Goal: Task Accomplishment & Management: Manage account settings

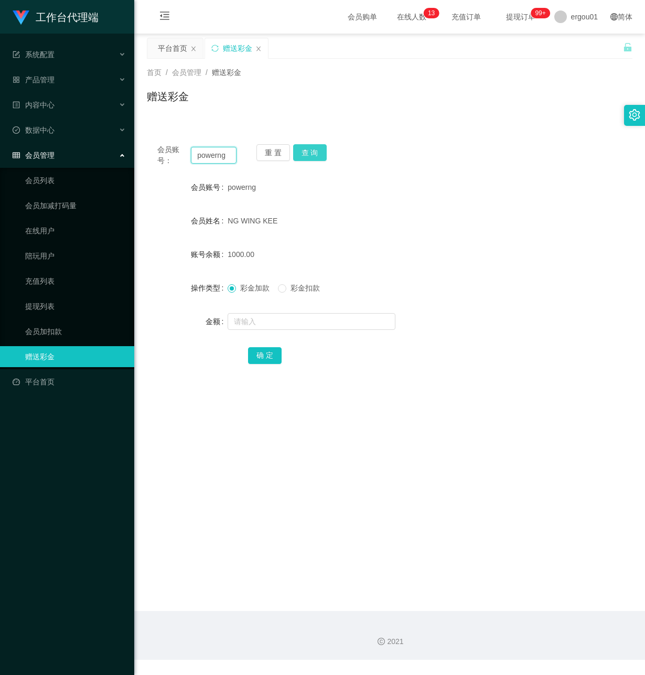
drag, startPoint x: 195, startPoint y: 156, endPoint x: 304, endPoint y: 156, distance: 108.6
click at [297, 156] on div "会员账号： powerng 重 置 查 询" at bounding box center [390, 155] width 486 height 22
paste input "82888293"
type input "82888293"
click at [305, 150] on button "查 询" at bounding box center [310, 152] width 34 height 17
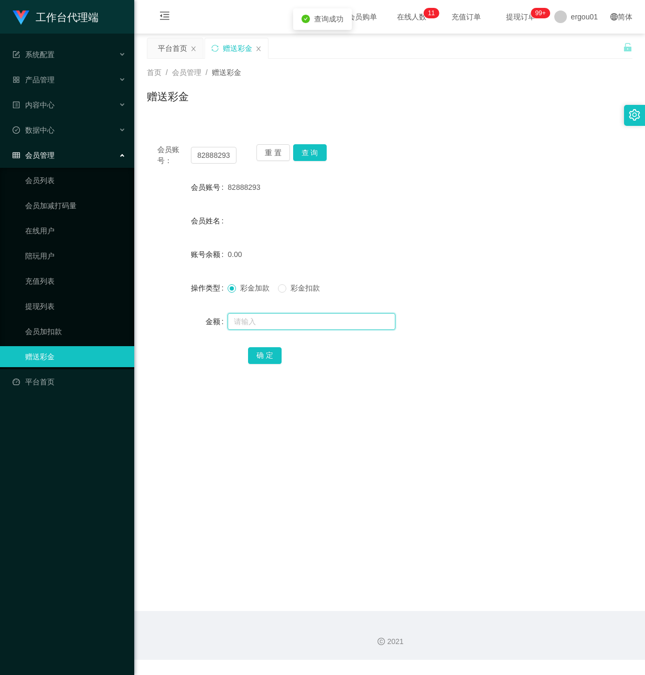
click at [271, 328] on input "text" at bounding box center [312, 321] width 168 height 17
type input "100"
click at [264, 347] on button "确 定" at bounding box center [265, 355] width 34 height 17
drag, startPoint x: 252, startPoint y: 455, endPoint x: 307, endPoint y: 391, distance: 84.5
click at [257, 449] on main "关闭左侧 关闭右侧 关闭其它 刷新页面 平台首页 赠送彩金 首页 / 会员管理 / 赠送彩金 / 赠送彩金 会员账号： 82888293 重 置 查 询 会员…" at bounding box center [389, 323] width 511 height 578
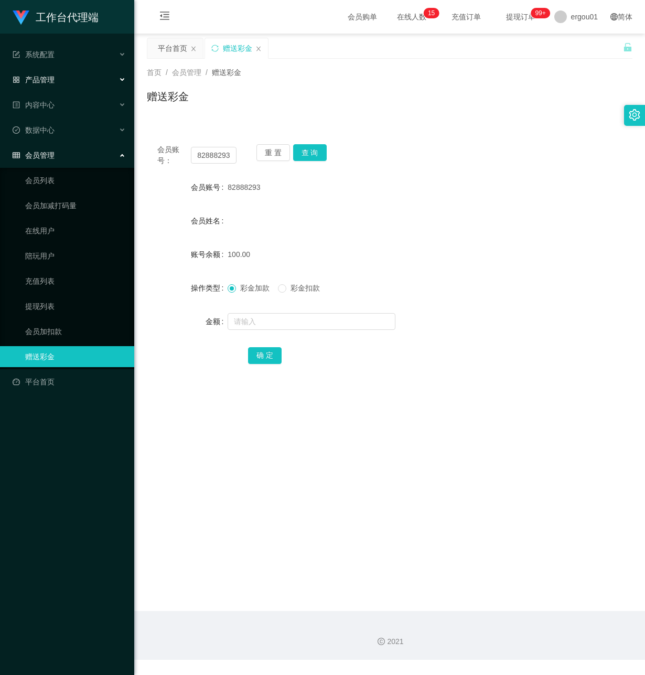
click at [63, 76] on div "产品管理" at bounding box center [67, 79] width 134 height 21
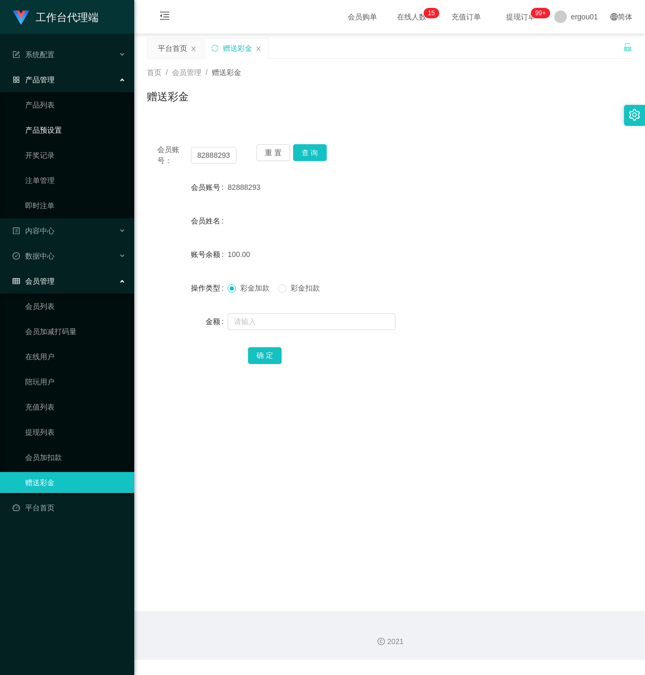
click at [76, 129] on link "产品预设置" at bounding box center [75, 130] width 101 height 21
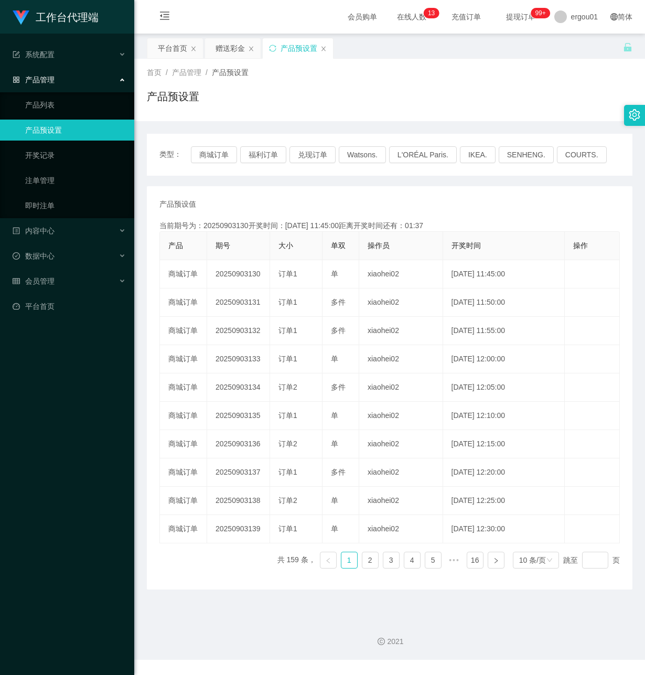
drag, startPoint x: 68, startPoint y: 356, endPoint x: 121, endPoint y: 328, distance: 60.3
click at [67, 356] on div "工作台代理端 系统配置 产品管理 产品列表 产品预设置 开奖记录 注单管理 即时注单 内容中心 数据中心 会员管理 平台首页" at bounding box center [67, 337] width 134 height 675
click at [47, 279] on span "会员管理" at bounding box center [34, 281] width 42 height 8
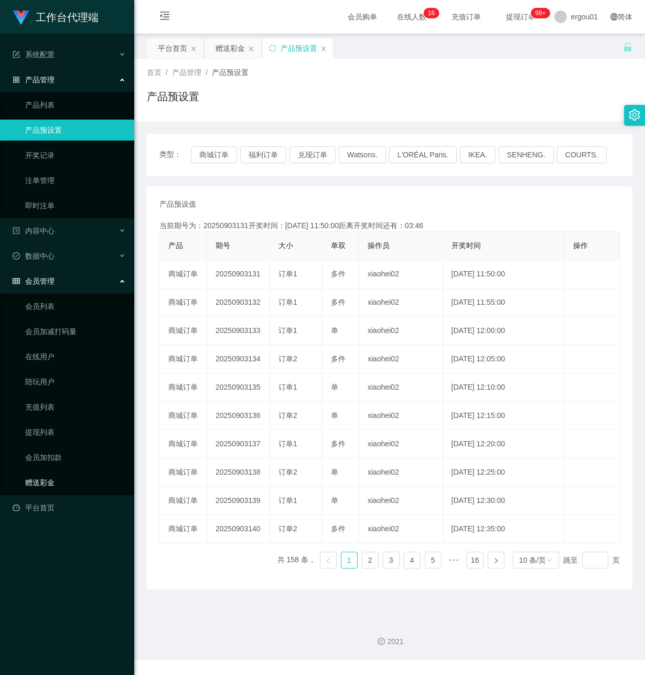
click at [37, 475] on link "赠送彩金" at bounding box center [75, 482] width 101 height 21
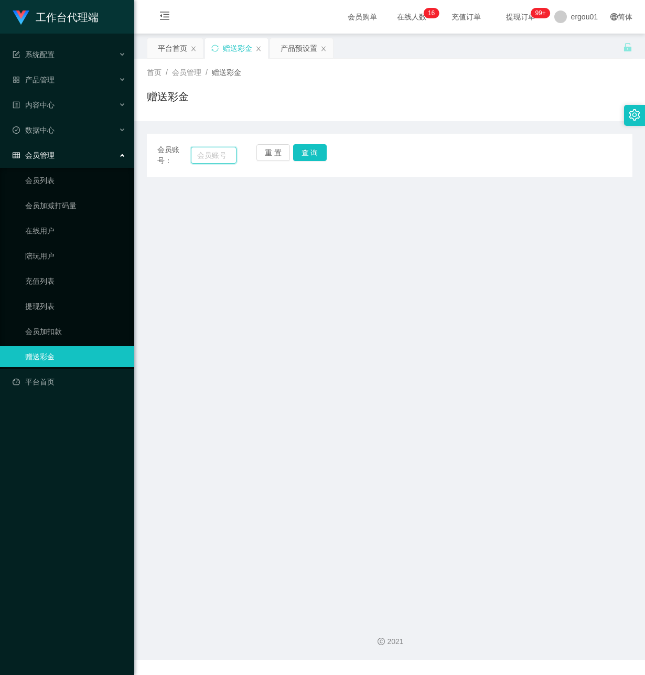
click at [211, 156] on input "text" at bounding box center [214, 155] width 46 height 17
click at [205, 151] on input "text" at bounding box center [214, 155] width 46 height 17
paste input "82888293"
type input "82888293"
click at [304, 147] on button "查 询" at bounding box center [310, 152] width 34 height 17
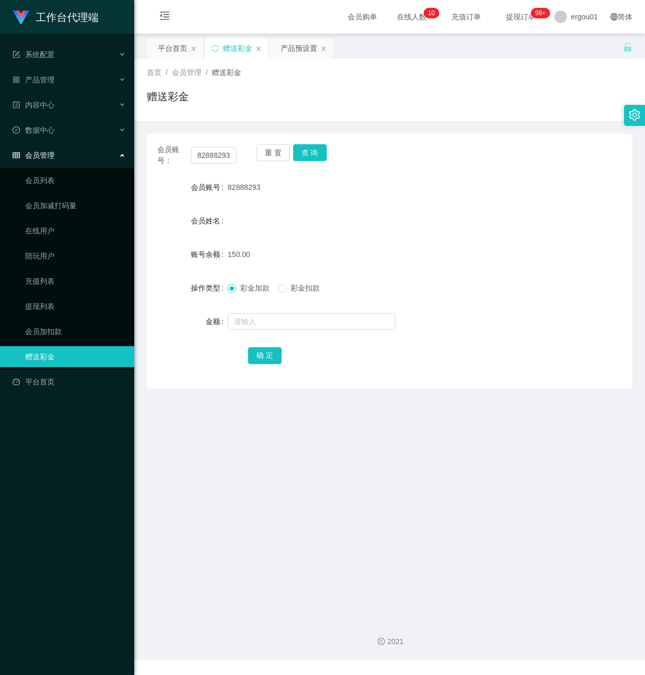
drag, startPoint x: 271, startPoint y: 439, endPoint x: 271, endPoint y: 427, distance: 12.6
click at [271, 427] on main "关闭左侧 关闭右侧 关闭其它 刷新页面 平台首页 赠送彩金 产品预设置 首页 / 会员管理 / 赠送彩金 / 赠送彩金 会员账号： 82888293 重 置 …" at bounding box center [389, 323] width 511 height 578
drag, startPoint x: 36, startPoint y: 293, endPoint x: 118, endPoint y: 295, distance: 81.9
click at [35, 296] on link "提现列表" at bounding box center [75, 306] width 101 height 21
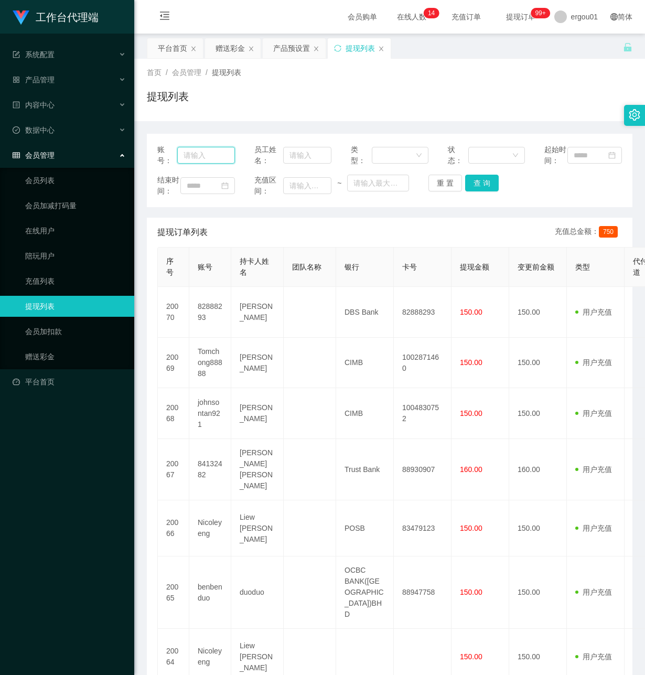
drag, startPoint x: 202, startPoint y: 157, endPoint x: 204, endPoint y: 166, distance: 8.5
click at [201, 159] on input "text" at bounding box center [206, 155] width 58 height 17
paste input "82888293"
type input "82888293"
click at [482, 191] on button "查 询" at bounding box center [482, 183] width 34 height 17
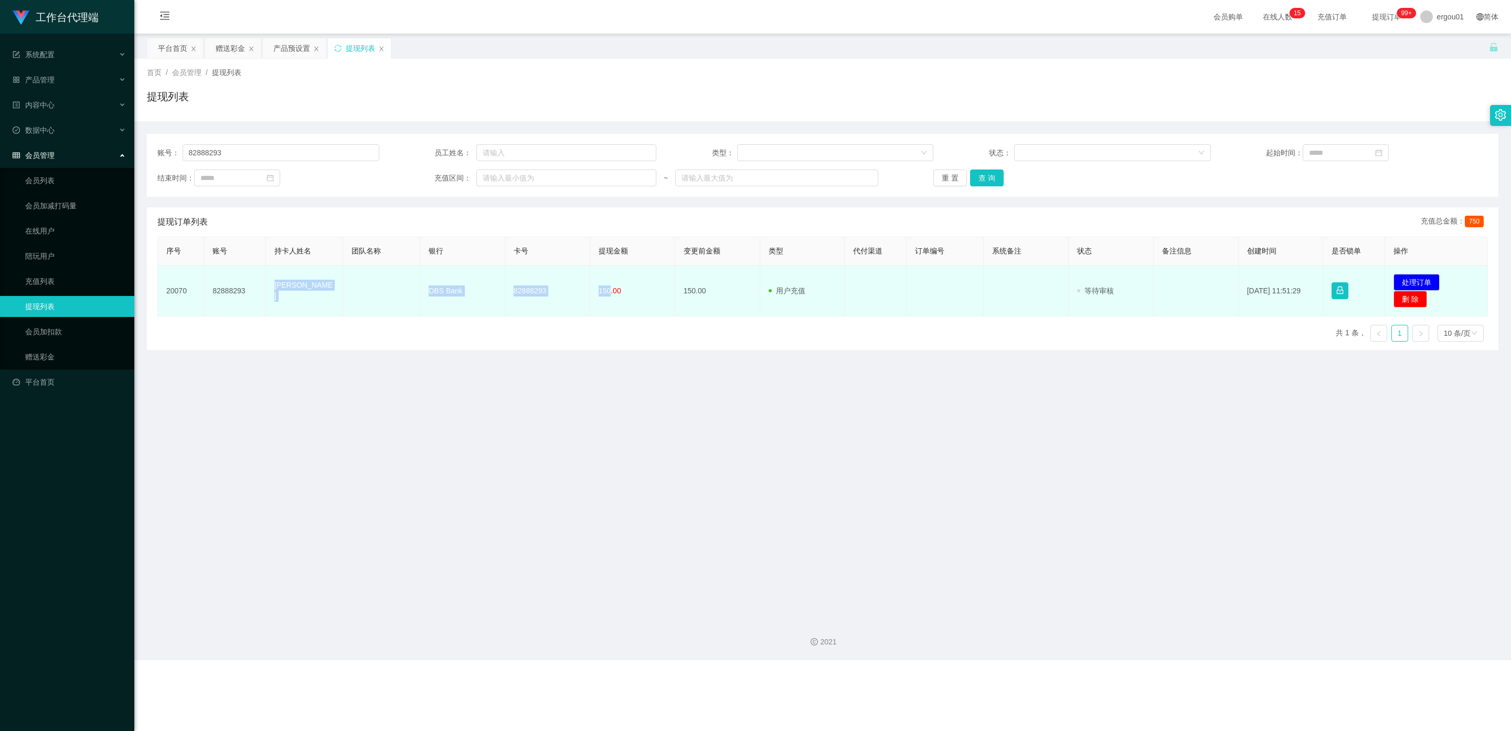
drag, startPoint x: 606, startPoint y: 289, endPoint x: 271, endPoint y: 290, distance: 335.8
click at [271, 290] on tr "20070 82888293 Chia Jia Ern DBS Bank 82888293 150.00 150.00 用户充值 人工扣款 审核驳回 审核成功…" at bounding box center [823, 290] width 1330 height 51
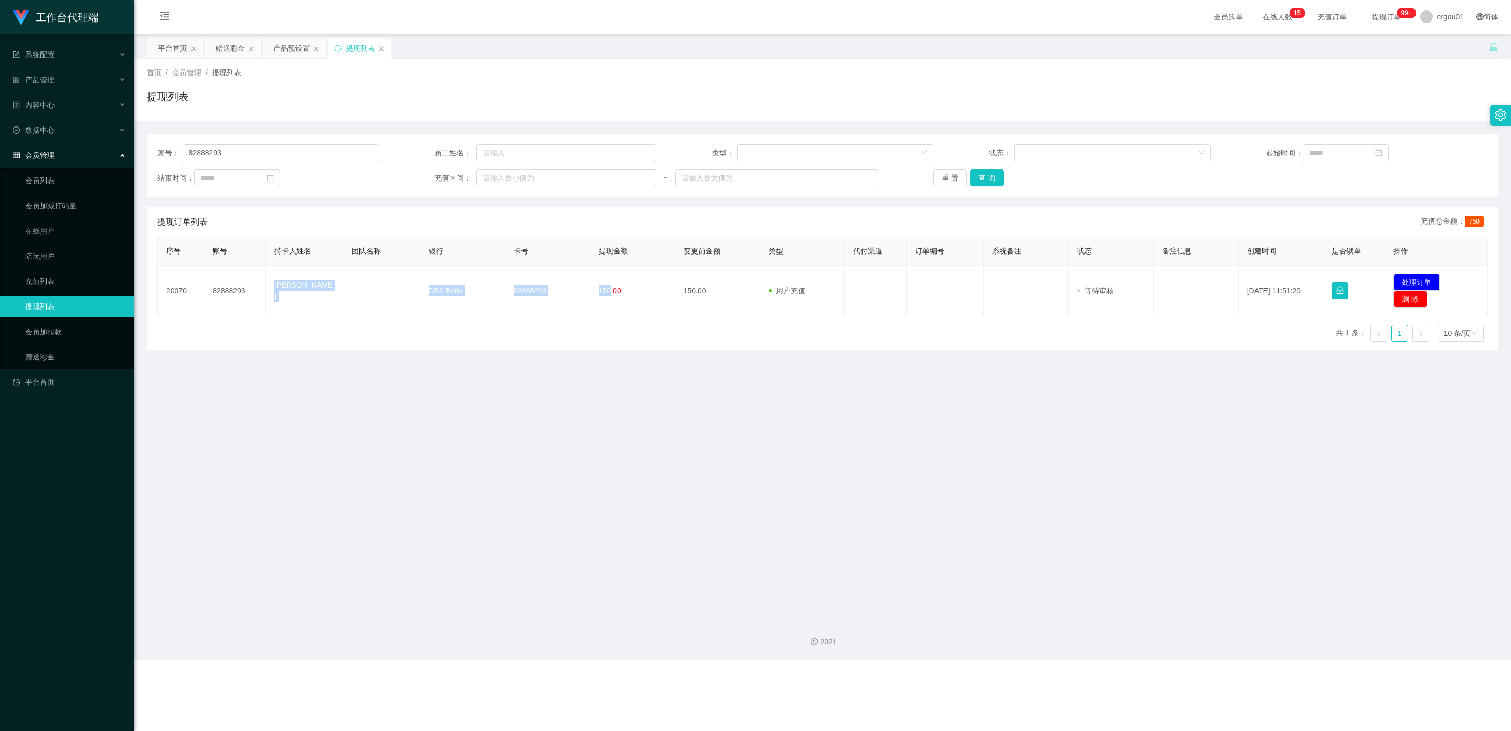
copy tr "Chia Jia Ern DBS Bank 82888293 150"
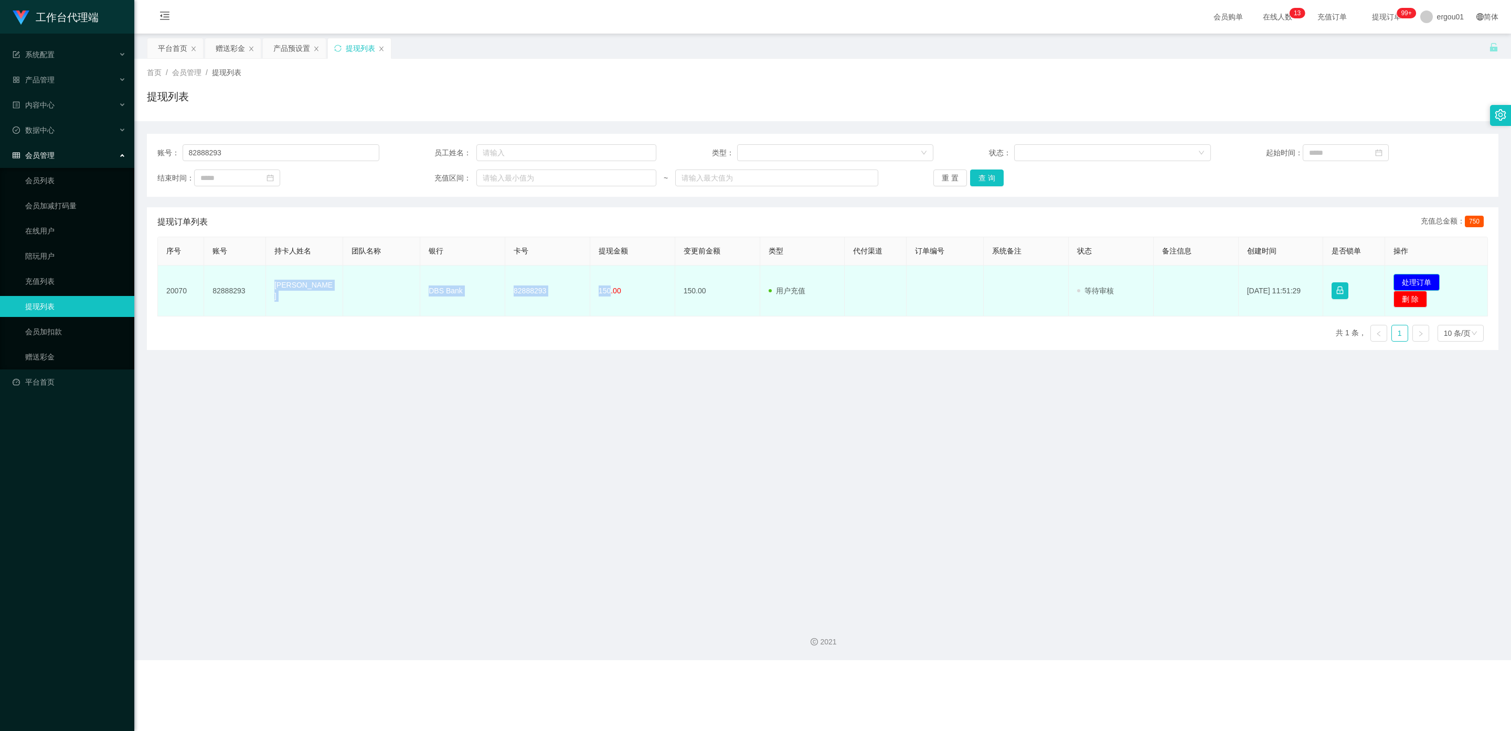
click at [645, 280] on button "处理订单" at bounding box center [1416, 282] width 46 height 17
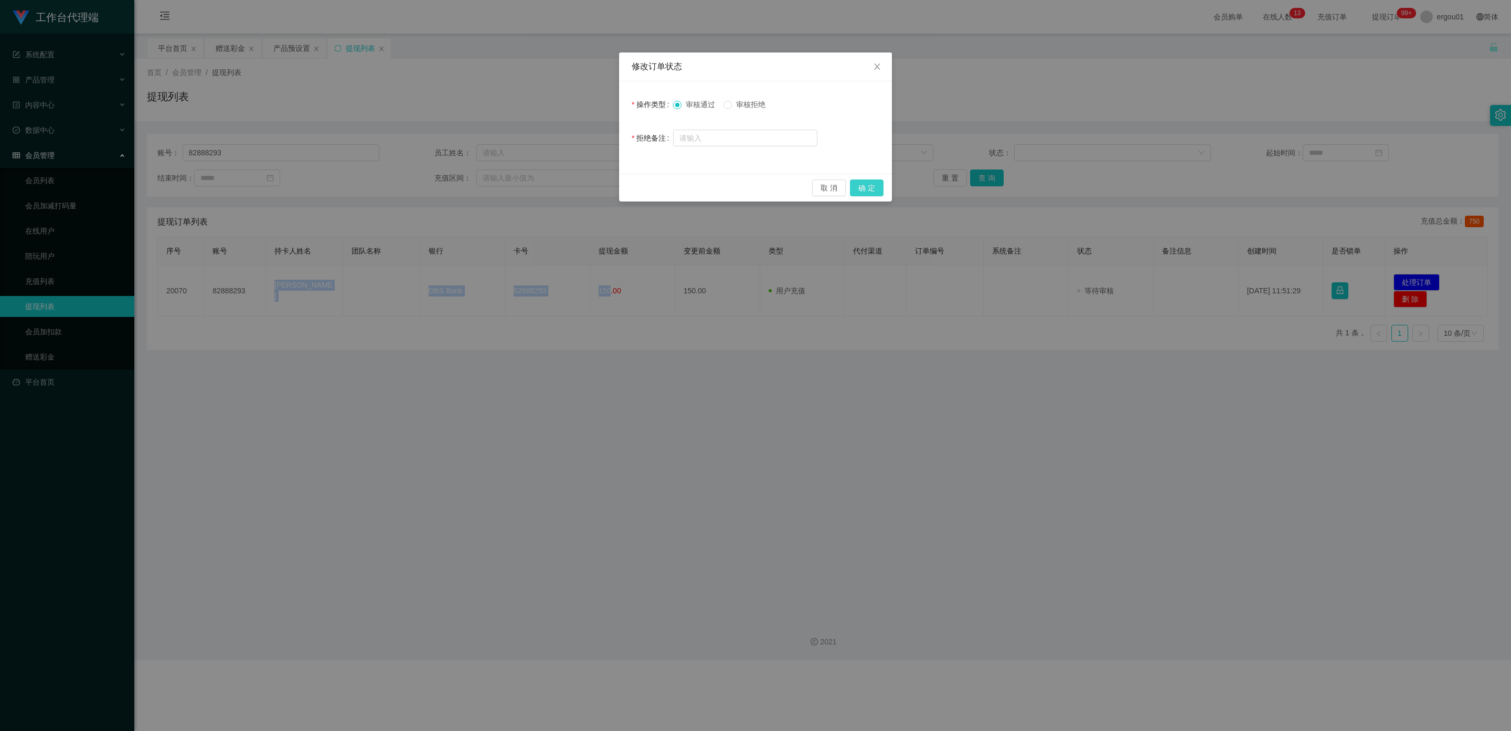
click at [645, 186] on button "确 定" at bounding box center [867, 187] width 34 height 17
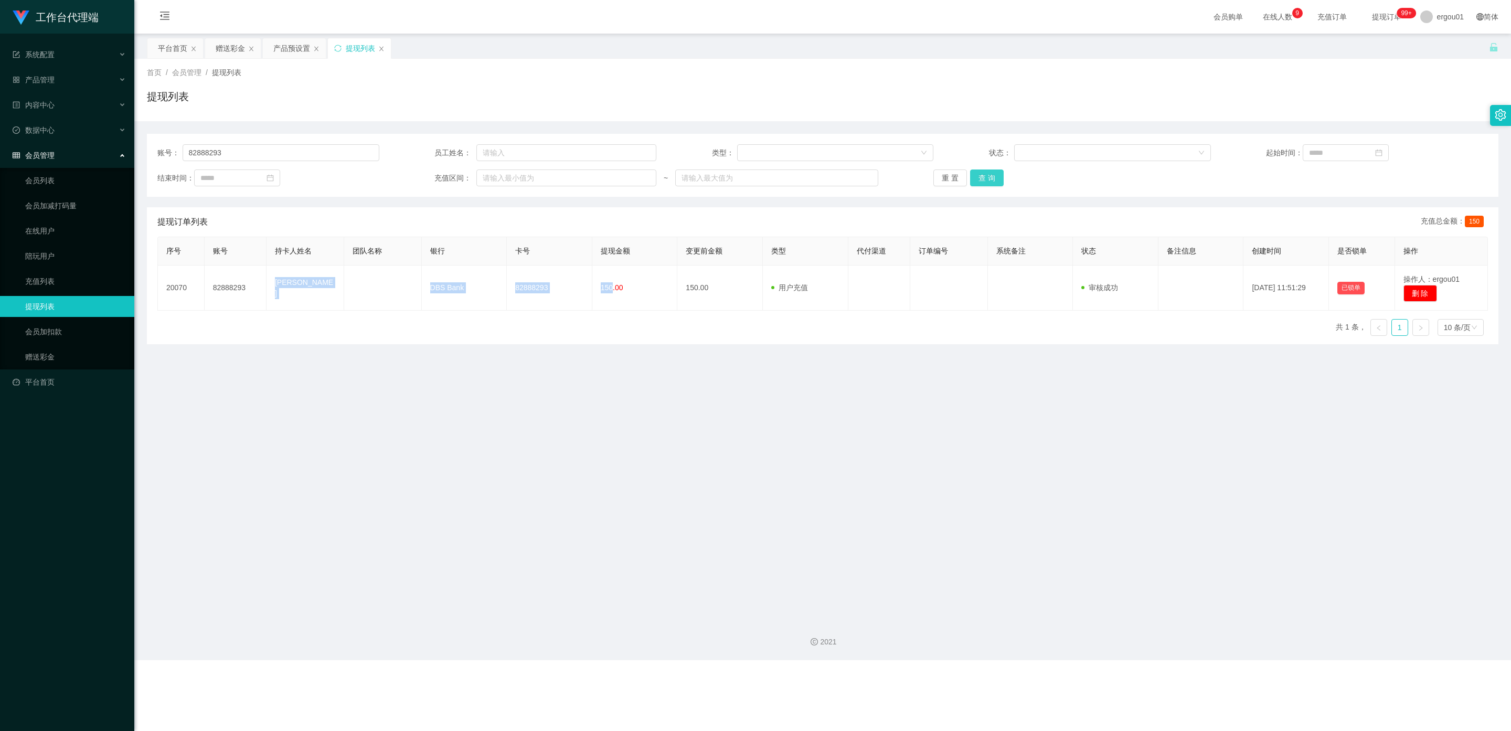
click at [645, 177] on button "查 询" at bounding box center [987, 177] width 34 height 17
click at [49, 346] on link "赠送彩金" at bounding box center [75, 356] width 101 height 21
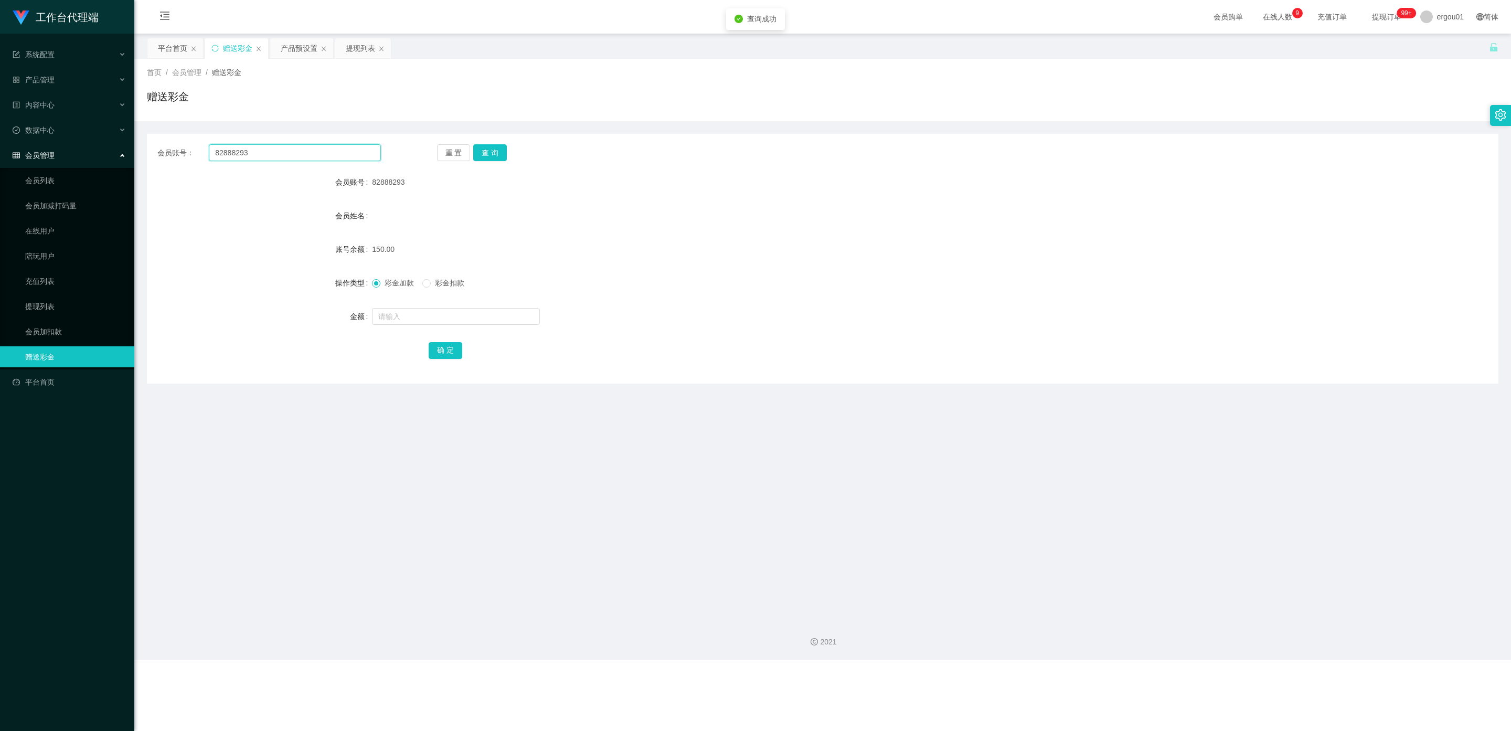
drag, startPoint x: 266, startPoint y: 148, endPoint x: 0, endPoint y: 148, distance: 266.0
click at [0, 148] on section "工作台代理端 系统配置 产品管理 产品列表 产品预设置 开奖记录 注单管理 即时注单 内容中心 数据中心 会员管理 会员列表 会员加减打码量 在线用户 陪玩用…" at bounding box center [755, 330] width 1511 height 660
paste input "johnny88"
type input "johnny88"
click at [503, 145] on button "查 询" at bounding box center [490, 152] width 34 height 17
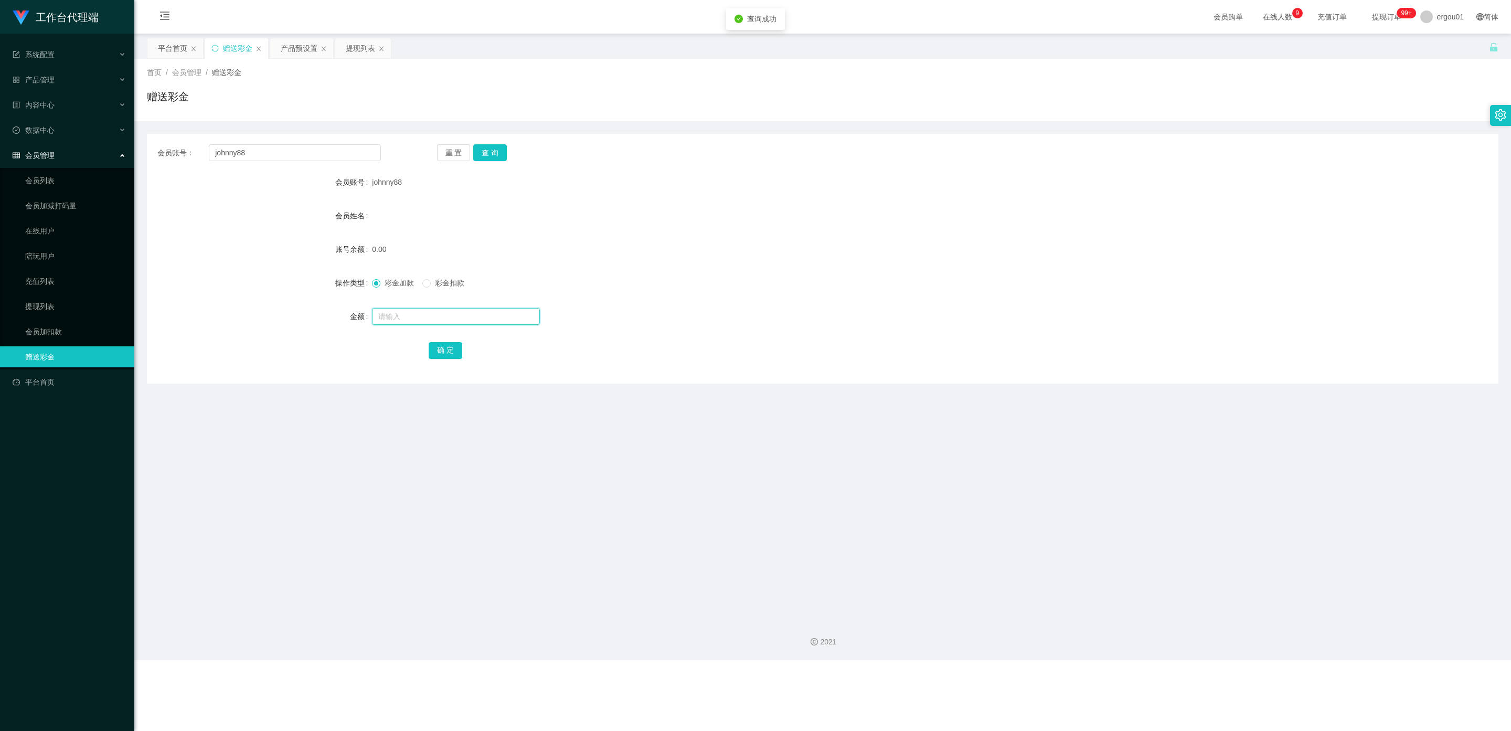
click at [415, 315] on input "text" at bounding box center [456, 316] width 168 height 17
type input "100"
click at [441, 344] on button "确 定" at bounding box center [446, 350] width 34 height 17
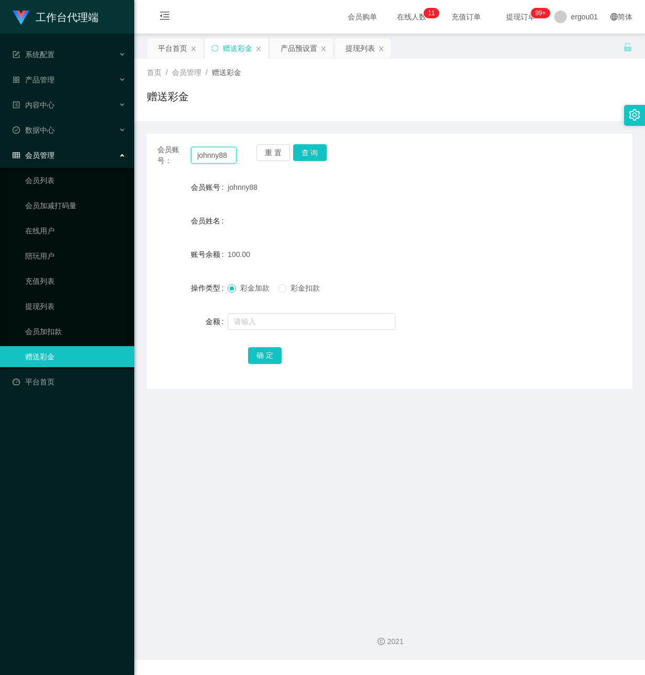
drag, startPoint x: 197, startPoint y: 155, endPoint x: 258, endPoint y: 162, distance: 61.8
click at [258, 162] on div "会员账号： johnny88 重 置 查 询" at bounding box center [390, 155] width 486 height 22
paste input "00112233"
type input "00112233"
click at [314, 151] on button "查 询" at bounding box center [310, 152] width 34 height 17
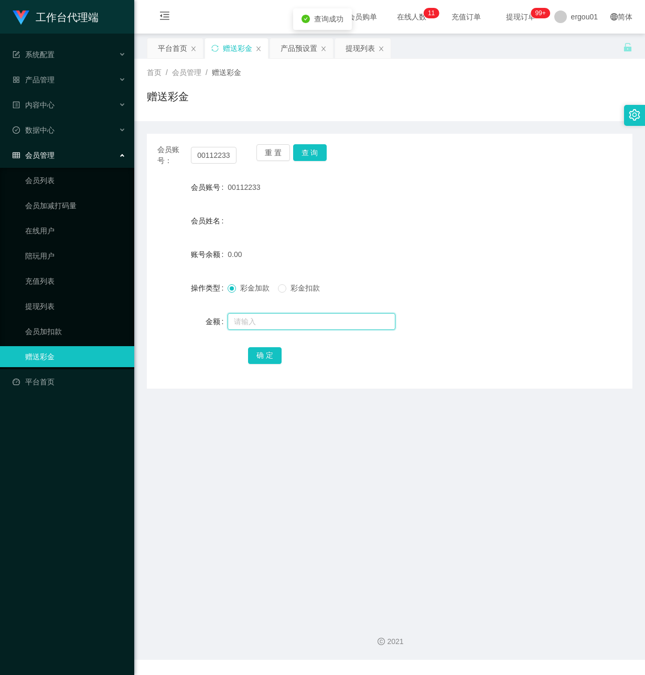
click at [257, 323] on input "text" at bounding box center [312, 321] width 168 height 17
type input "100"
click at [268, 353] on button "确 定" at bounding box center [265, 355] width 34 height 17
drag, startPoint x: 297, startPoint y: 42, endPoint x: 133, endPoint y: 35, distance: 164.9
click at [297, 45] on div "产品预设置" at bounding box center [299, 48] width 37 height 20
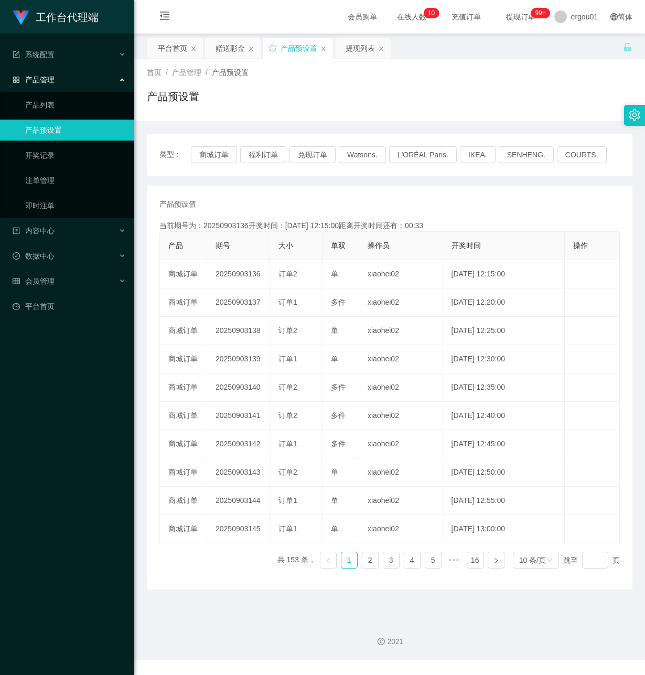
click at [30, 397] on div "工作台代理端 系统配置 产品管理 产品列表 产品预设置 开奖记录 注单管理 即时注单 内容中心 数据中心 会员管理 平台首页" at bounding box center [67, 337] width 134 height 675
drag, startPoint x: 233, startPoint y: 47, endPoint x: 232, endPoint y: 97, distance: 49.3
click at [233, 47] on div "赠送彩金" at bounding box center [230, 48] width 29 height 20
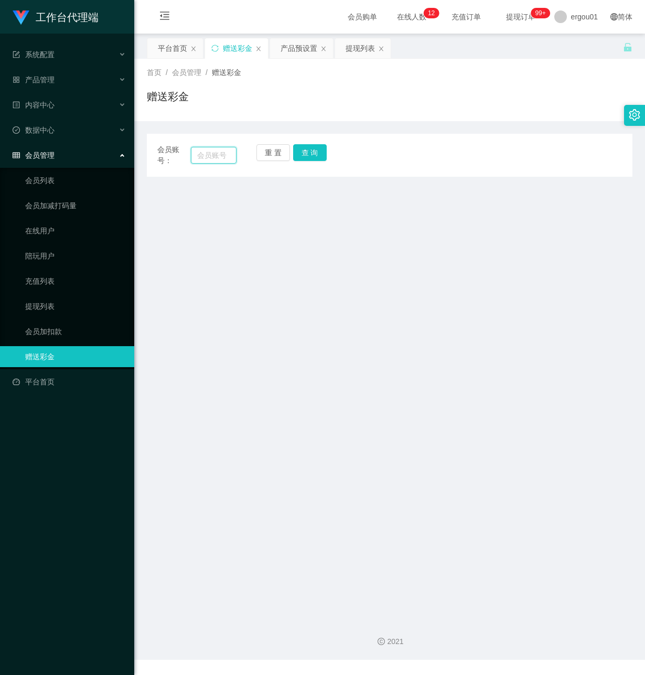
click at [215, 156] on input "text" at bounding box center [214, 155] width 46 height 17
paste input "00112233"
type input "00112233"
click at [318, 151] on button "查 询" at bounding box center [310, 152] width 34 height 17
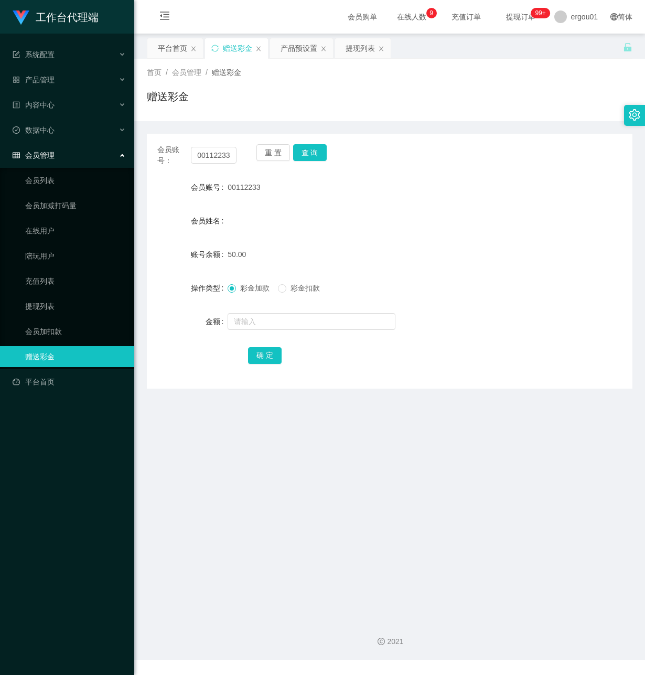
drag, startPoint x: 223, startPoint y: 539, endPoint x: 238, endPoint y: 207, distance: 332.4
click at [215, 534] on main "关闭左侧 关闭右侧 关闭其它 刷新页面 平台首页 赠送彩金 产品预设置 提现列表 首页 / 会员管理 / 赠送彩金 / 赠送彩金 会员账号： 00112233…" at bounding box center [389, 323] width 511 height 578
click at [312, 154] on button "查 询" at bounding box center [310, 152] width 34 height 17
click at [56, 321] on link "会员加扣款" at bounding box center [75, 331] width 101 height 21
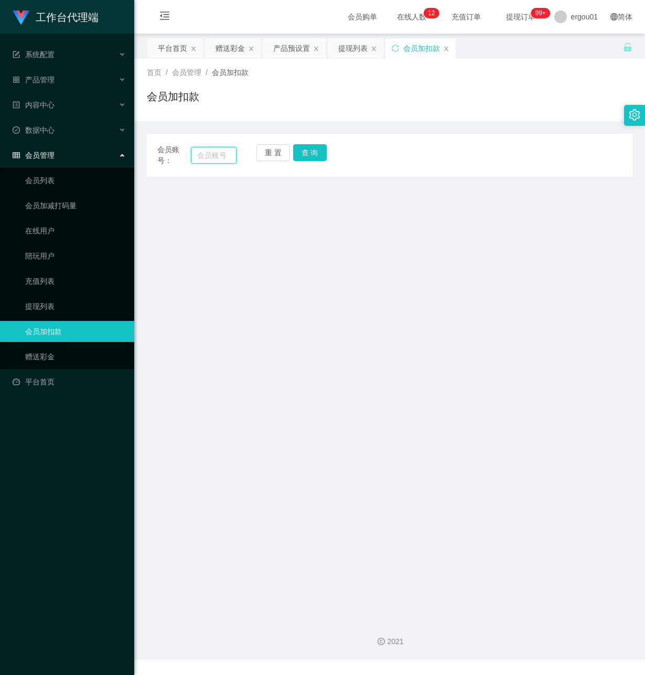
click at [211, 152] on input "text" at bounding box center [214, 155] width 46 height 17
paste input "00112233"
type input "00112233"
click at [312, 153] on button "查 询" at bounding box center [310, 152] width 34 height 17
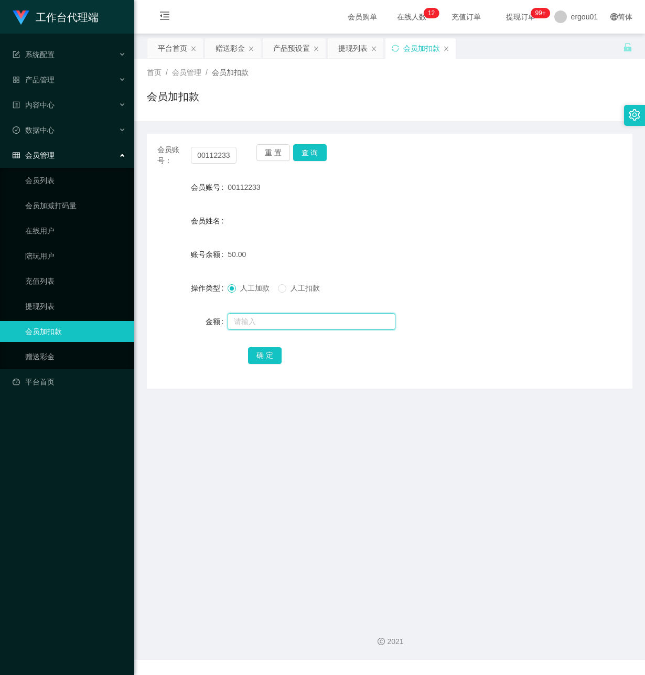
click at [260, 323] on input "text" at bounding box center [312, 321] width 168 height 17
type input "100"
click at [267, 357] on button "确 定" at bounding box center [265, 355] width 34 height 17
click at [45, 348] on link "赠送彩金" at bounding box center [75, 356] width 101 height 21
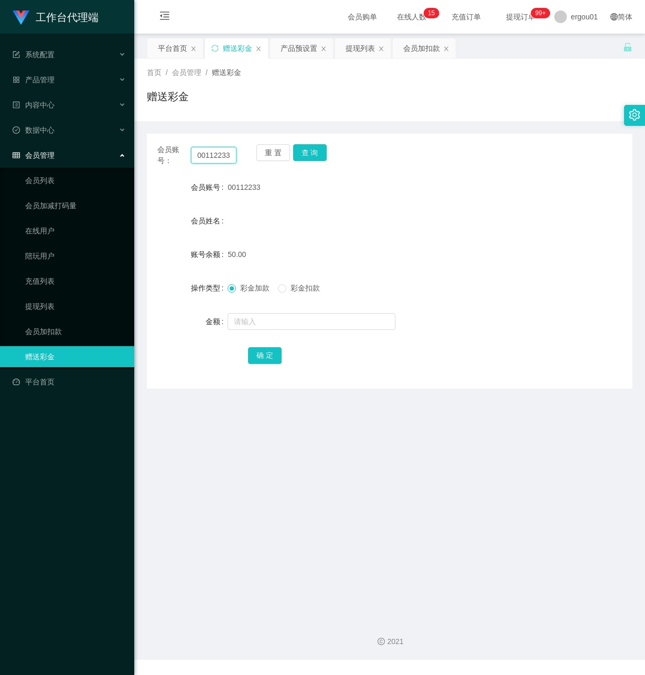
drag, startPoint x: 197, startPoint y: 156, endPoint x: 340, endPoint y: 180, distance: 145.8
click at [340, 180] on div "会员账号： 00112233 重 置 查 询 会员账号 00112233 会员姓名 账号余额 50.00 操作类型 彩金加款 彩金扣款 金额 确 定" at bounding box center [390, 261] width 486 height 255
paste input "B12"
type input "B123"
click at [311, 158] on button "查 询" at bounding box center [310, 152] width 34 height 17
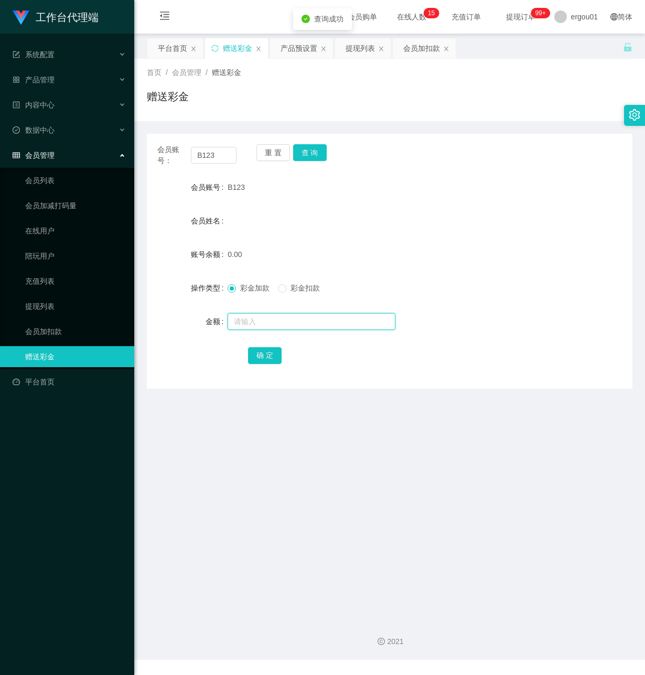
click at [263, 318] on input "text" at bounding box center [312, 321] width 168 height 17
type input "100"
click at [258, 356] on button "确 定" at bounding box center [265, 355] width 34 height 17
click at [370, 49] on div "提现列表" at bounding box center [360, 48] width 29 height 20
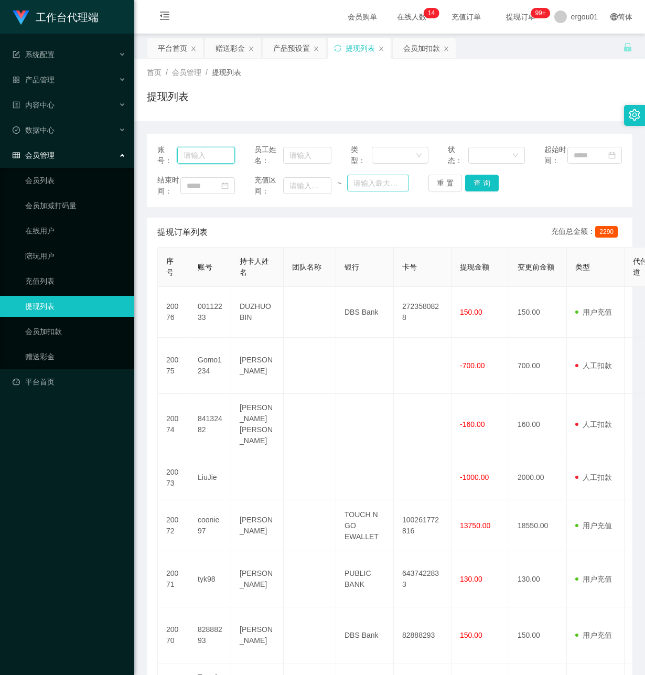
drag, startPoint x: 204, startPoint y: 158, endPoint x: 351, endPoint y: 187, distance: 150.3
click at [204, 159] on input "text" at bounding box center [206, 155] width 58 height 17
paste input "00112233"
type input "00112233"
click at [478, 191] on button "查 询" at bounding box center [482, 183] width 34 height 17
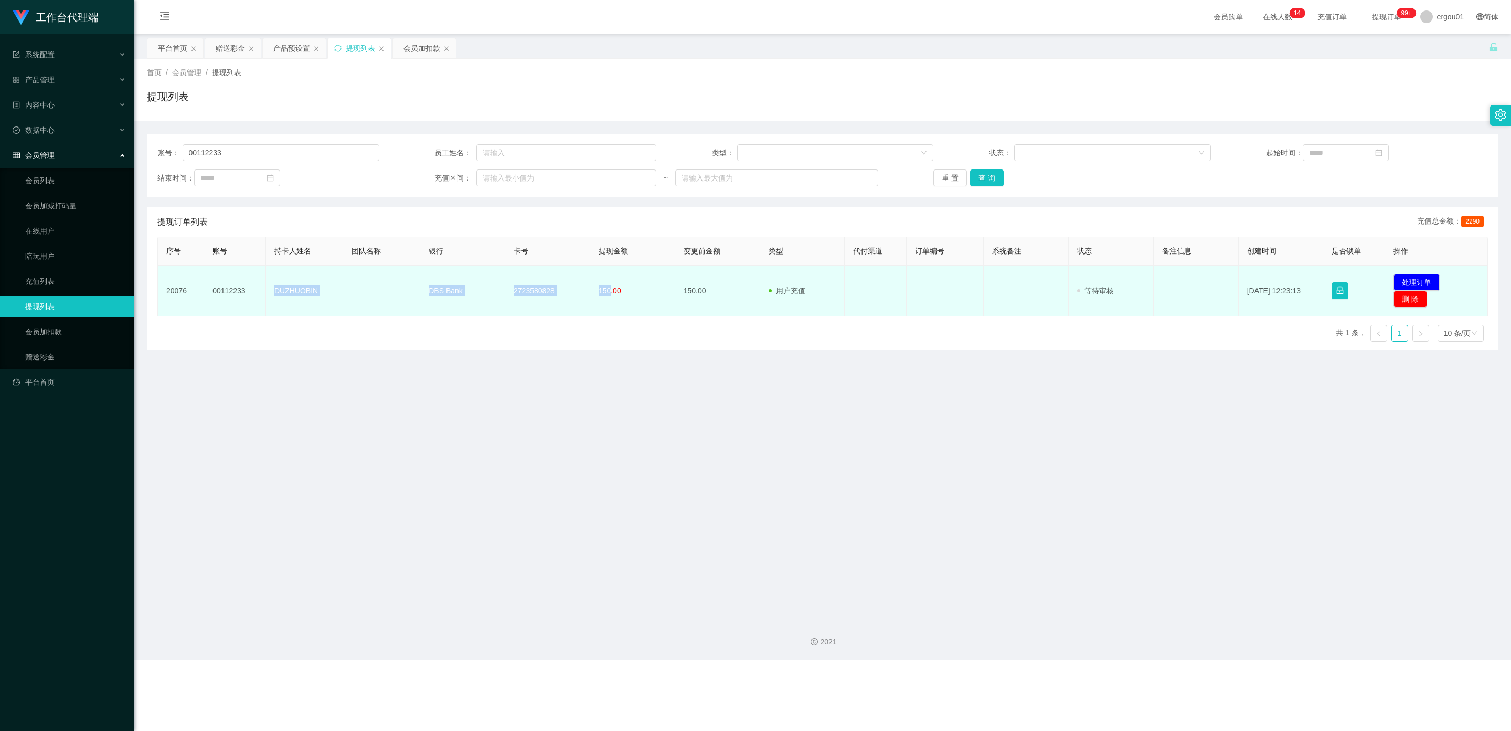
drag, startPoint x: 606, startPoint y: 290, endPoint x: 280, endPoint y: 286, distance: 326.3
click at [273, 289] on tr "20076 00112233 DUZHUOBIN DBS Bank 2723580828 150.00 150.00 用户充值 人工扣款 审核驳回 审核成功 …" at bounding box center [823, 290] width 1330 height 51
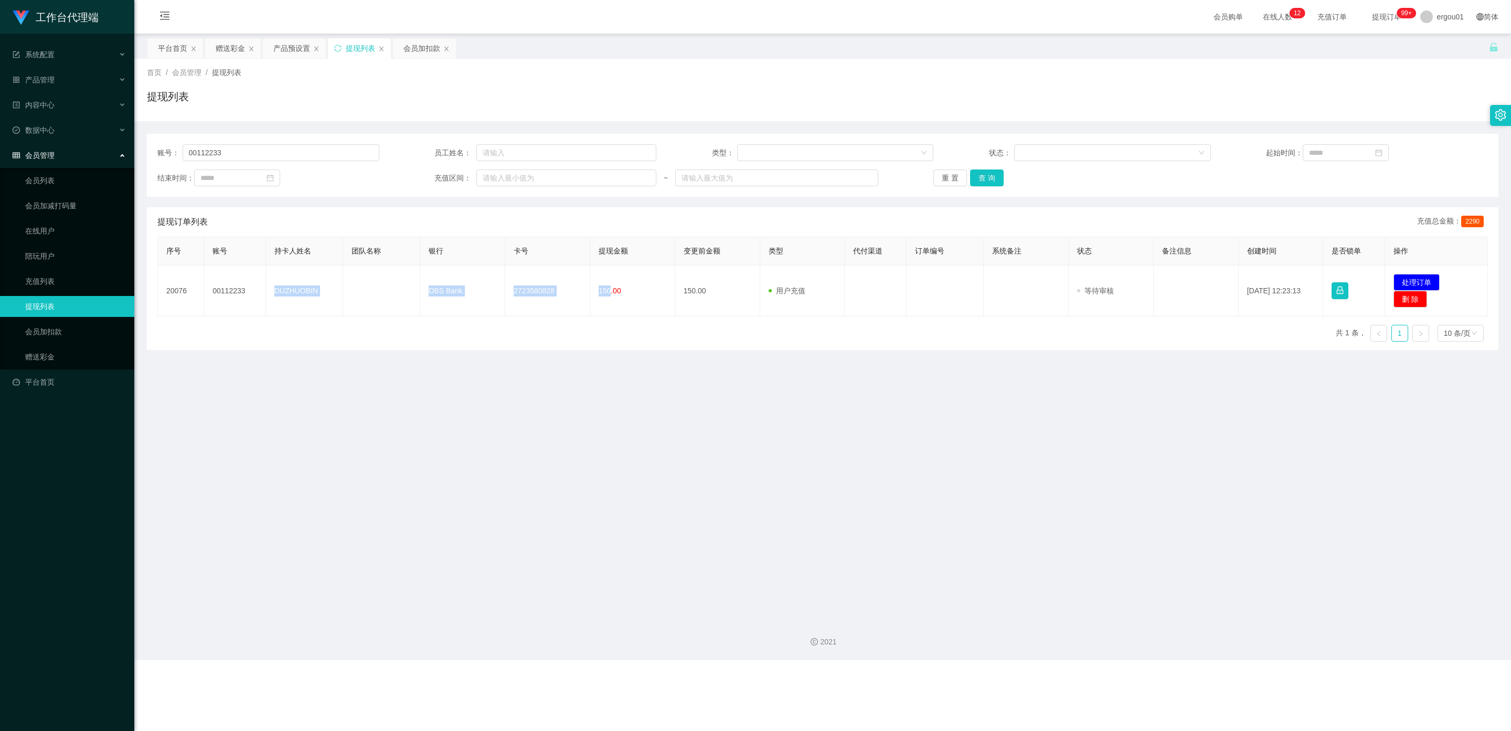
copy tr "DUZHUOBIN DBS Bank 2723580828 150"
click at [288, 39] on div "产品预设置" at bounding box center [291, 48] width 37 height 20
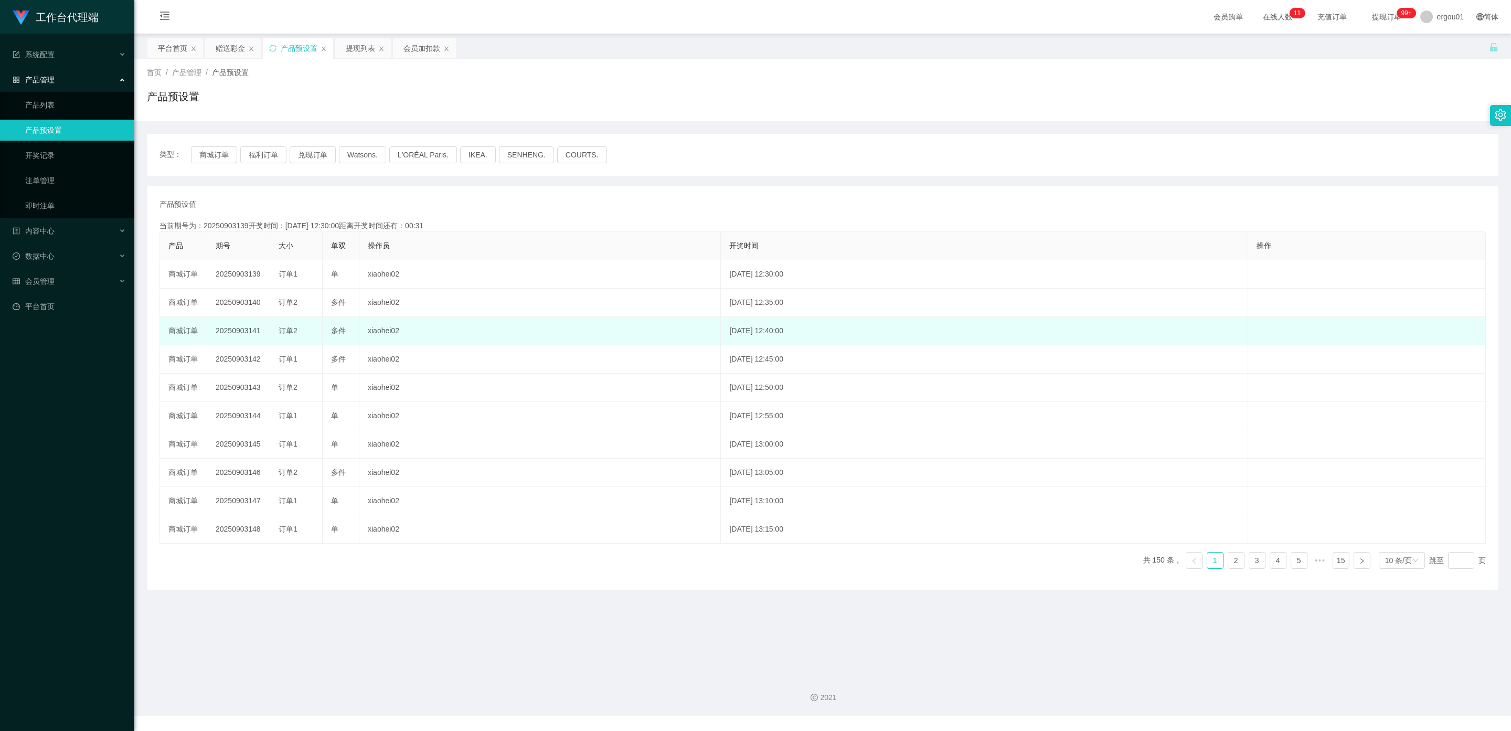
drag, startPoint x: 373, startPoint y: 49, endPoint x: 293, endPoint y: 320, distance: 282.7
click at [364, 47] on div "提现列表" at bounding box center [360, 48] width 29 height 20
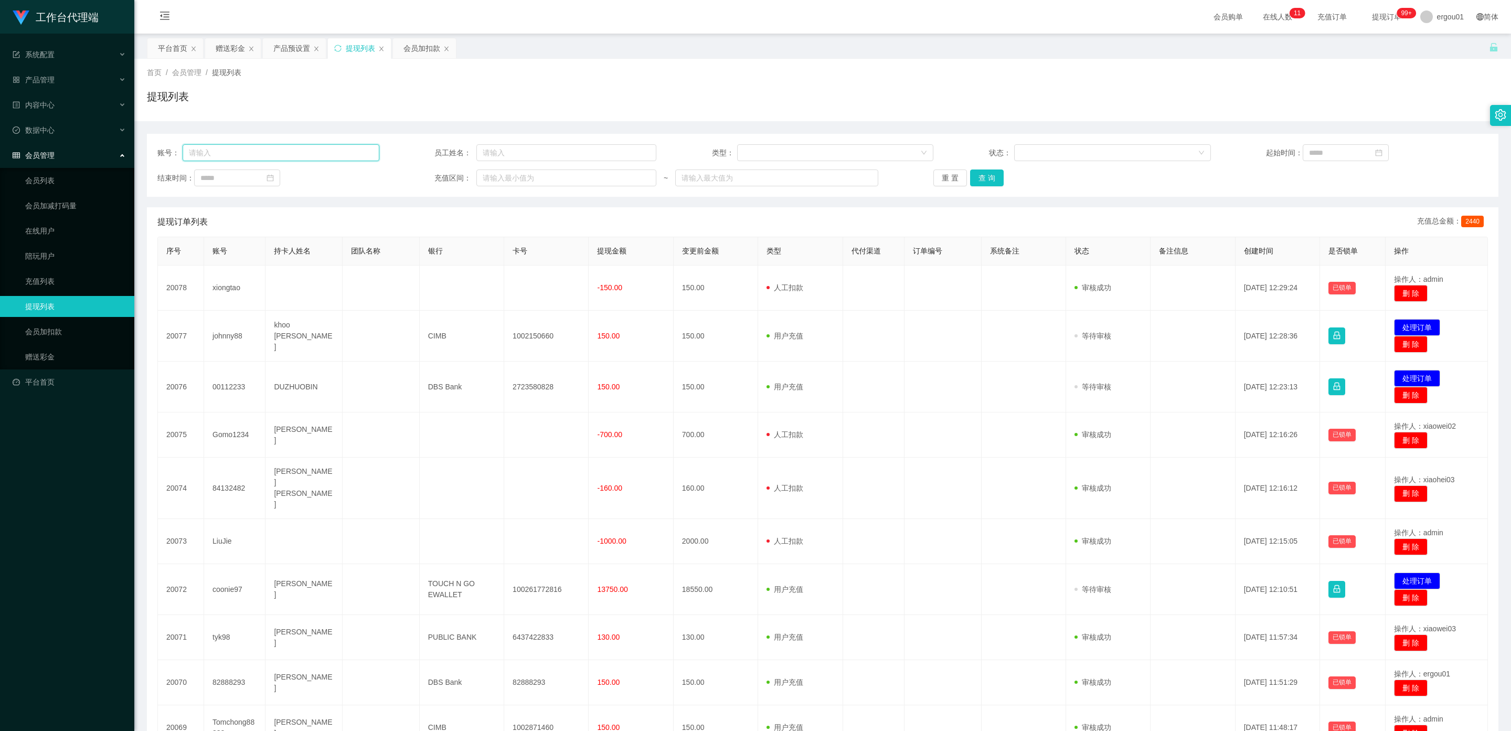
click at [235, 156] on input "text" at bounding box center [281, 152] width 197 height 17
paste input "johnny88"
click at [985, 178] on button "查 询" at bounding box center [987, 177] width 34 height 17
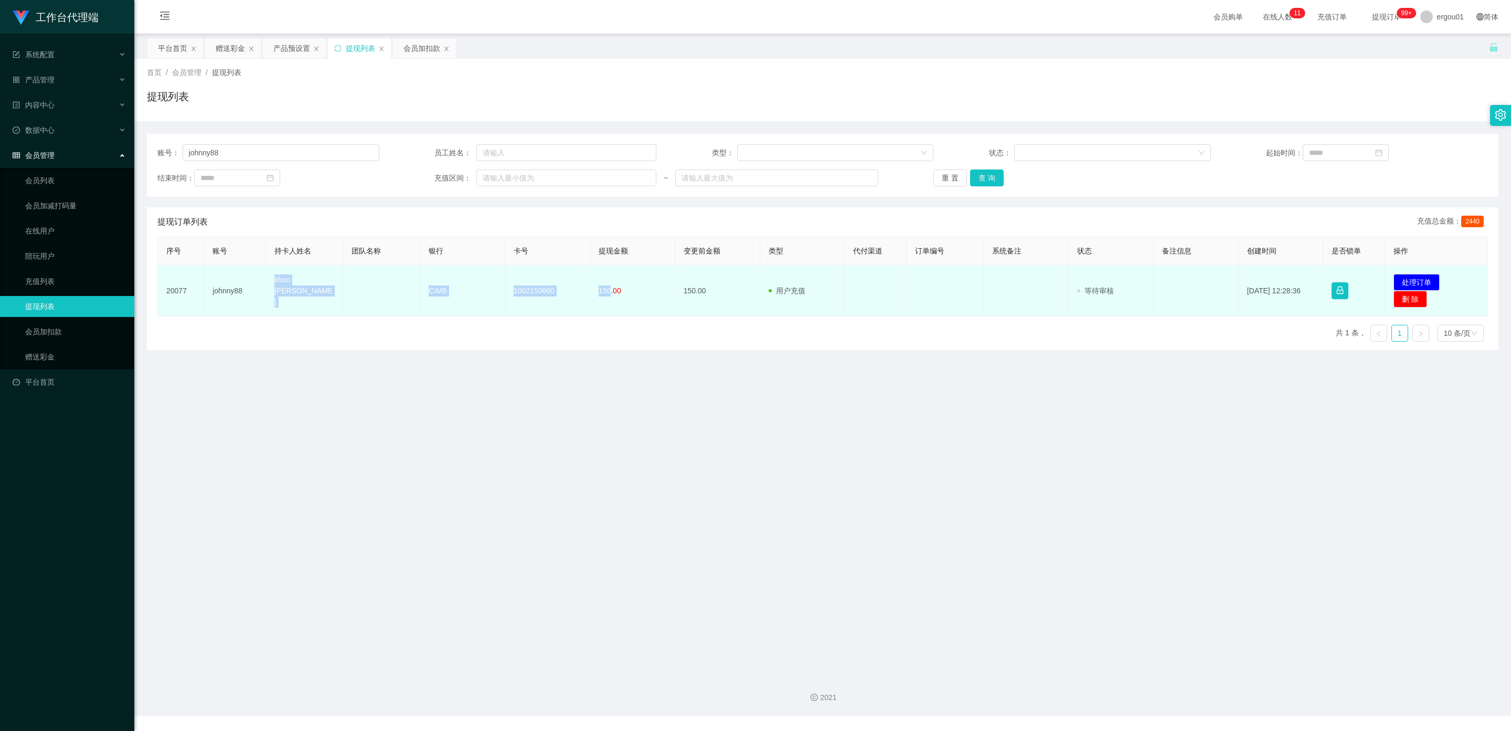
drag, startPoint x: 606, startPoint y: 291, endPoint x: 277, endPoint y: 297, distance: 329.5
click at [270, 293] on tr "20077 johnny88 khoo chee kang CIMB 1002150660 150.00 150.00 用户充值 人工扣款 审核驳回 审核成功…" at bounding box center [823, 290] width 1330 height 51
copy tr "khoo chee kang CIMB 1002150660 150"
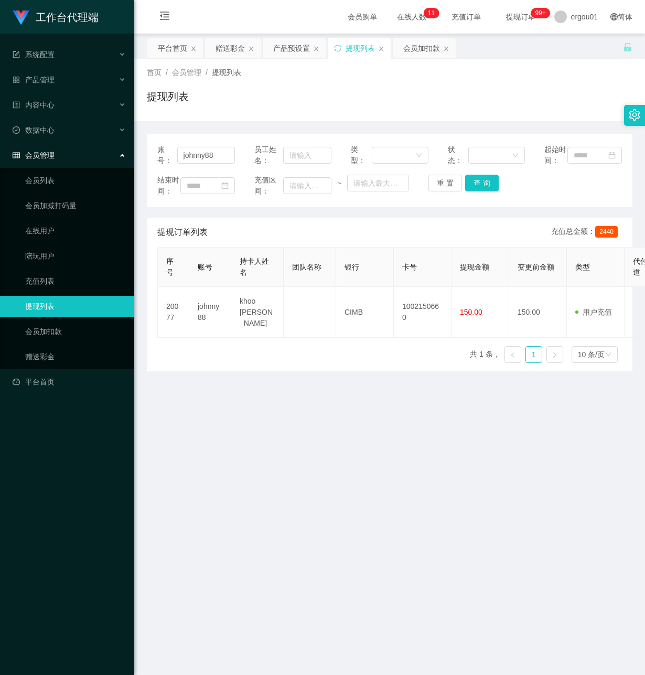
drag, startPoint x: 241, startPoint y: 526, endPoint x: 594, endPoint y: 63, distance: 582.4
click at [243, 519] on main "关闭左侧 关闭右侧 关闭其它 刷新页面 平台首页 赠送彩金 产品预设置 提现列表 会员加扣款 首页 / 会员管理 / 提现列表 / 提现列表 账号： john…" at bounding box center [389, 350] width 511 height 633
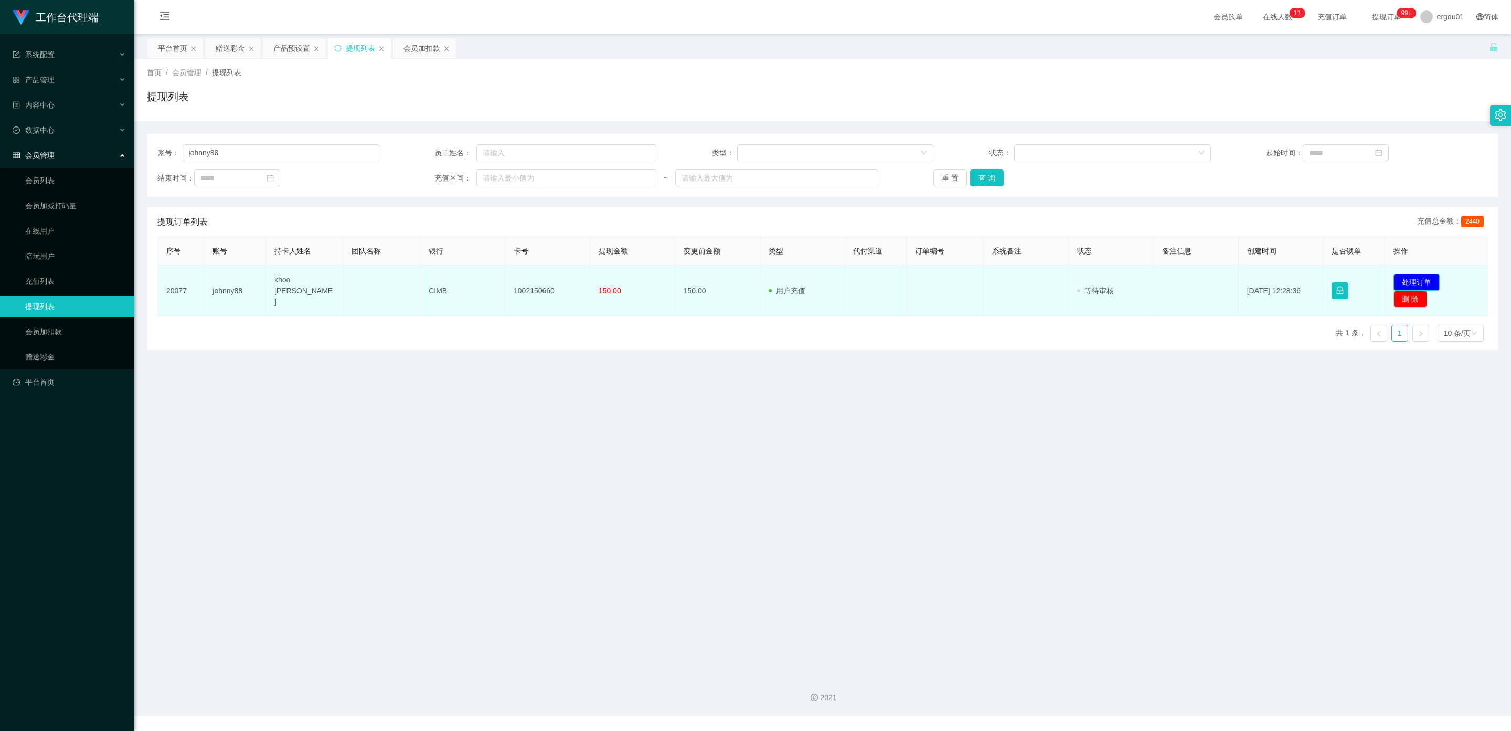
click at [1410, 275] on button "处理订单" at bounding box center [1416, 282] width 46 height 17
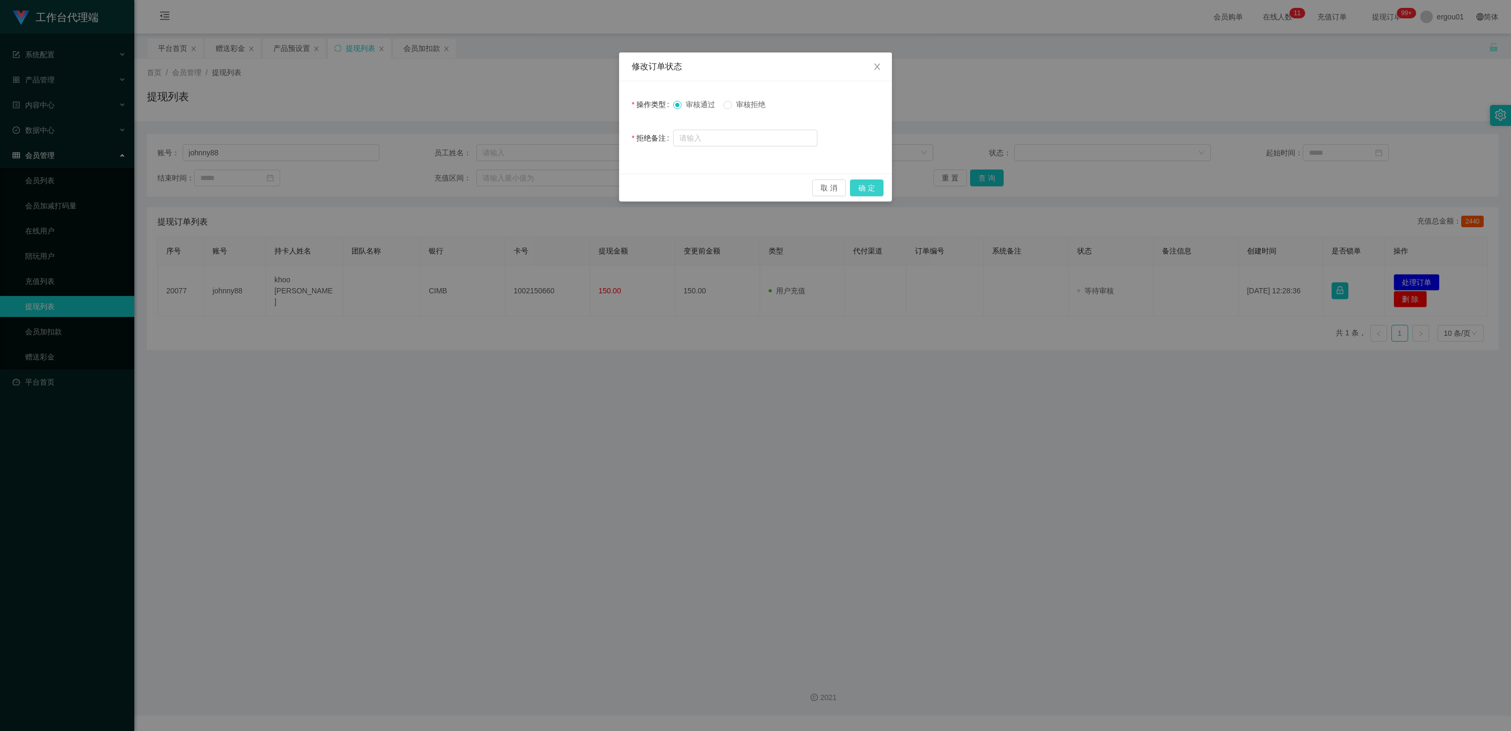
click at [865, 185] on button "确 定" at bounding box center [867, 187] width 34 height 17
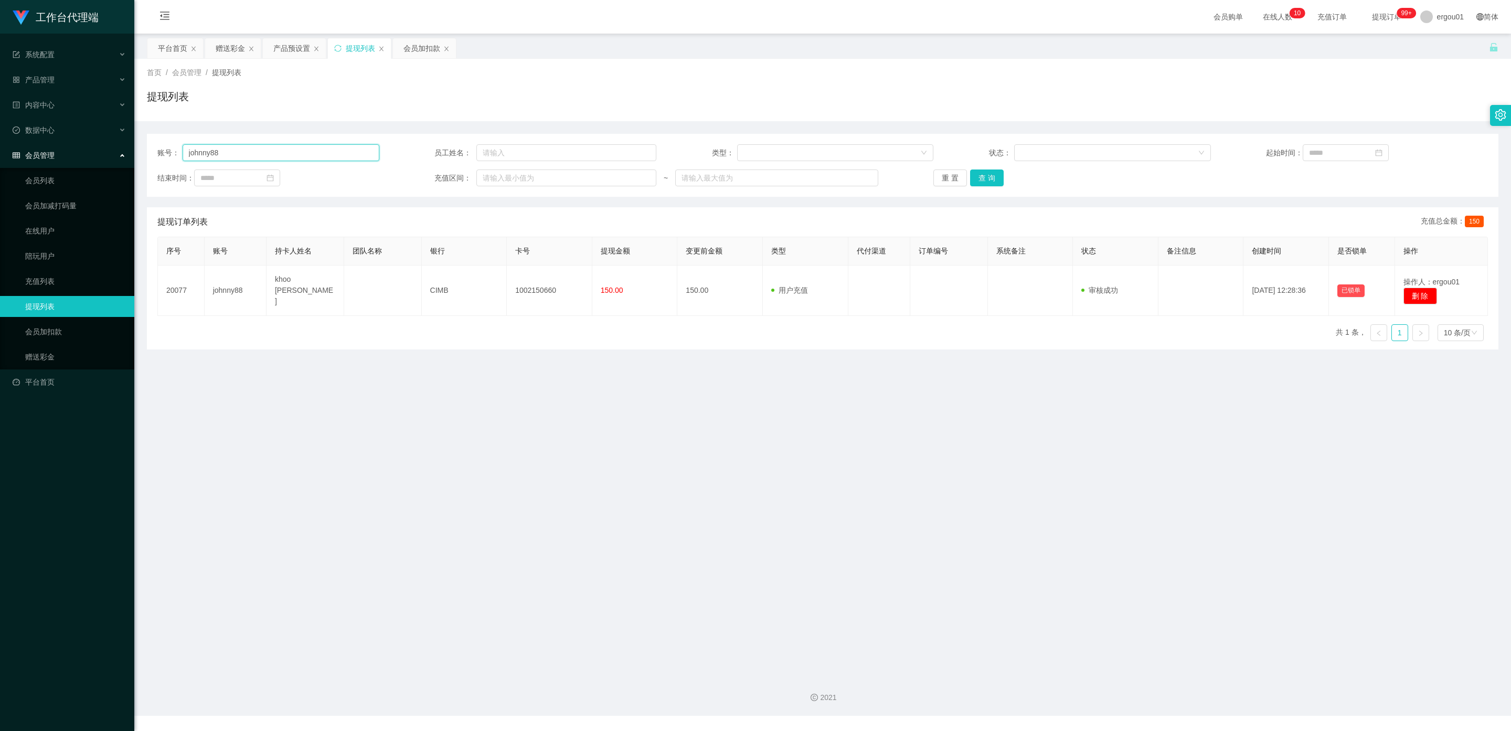
drag, startPoint x: 0, startPoint y: 142, endPoint x: 191, endPoint y: 183, distance: 195.3
click at [0, 148] on section "工作台代理端 系统配置 产品管理 产品列表 产品预设置 开奖记录 注单管理 即时注单 内容中心 数据中心 会员管理 会员列表 会员加减打码量 在线用户 陪玩用…" at bounding box center [755, 358] width 1511 height 716
paste input "00112233"
drag, startPoint x: 983, startPoint y: 175, endPoint x: 1010, endPoint y: 189, distance: 31.2
click at [983, 176] on button "查 询" at bounding box center [987, 177] width 34 height 17
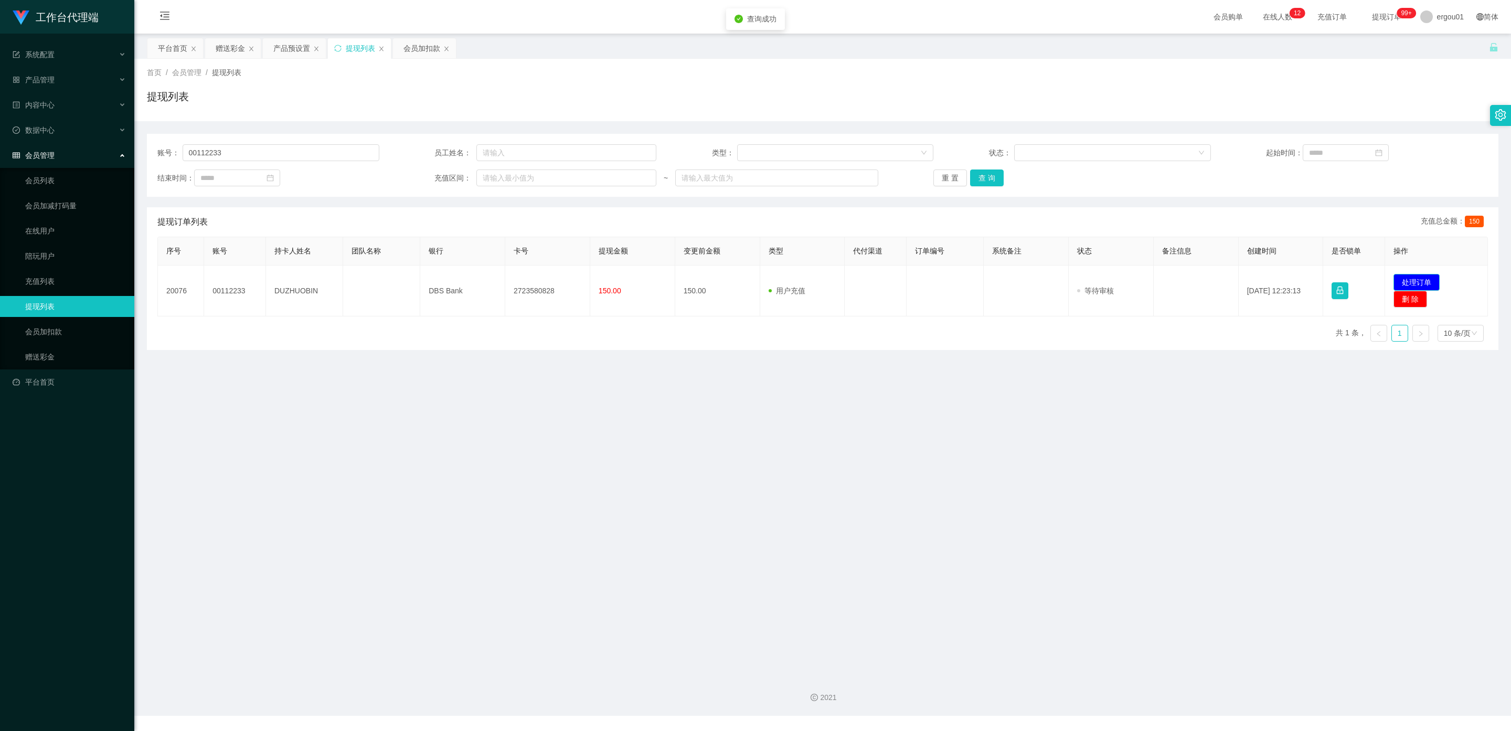
drag, startPoint x: 1407, startPoint y: 279, endPoint x: 1009, endPoint y: 292, distance: 397.9
click at [1404, 279] on button "处理订单" at bounding box center [1416, 282] width 46 height 17
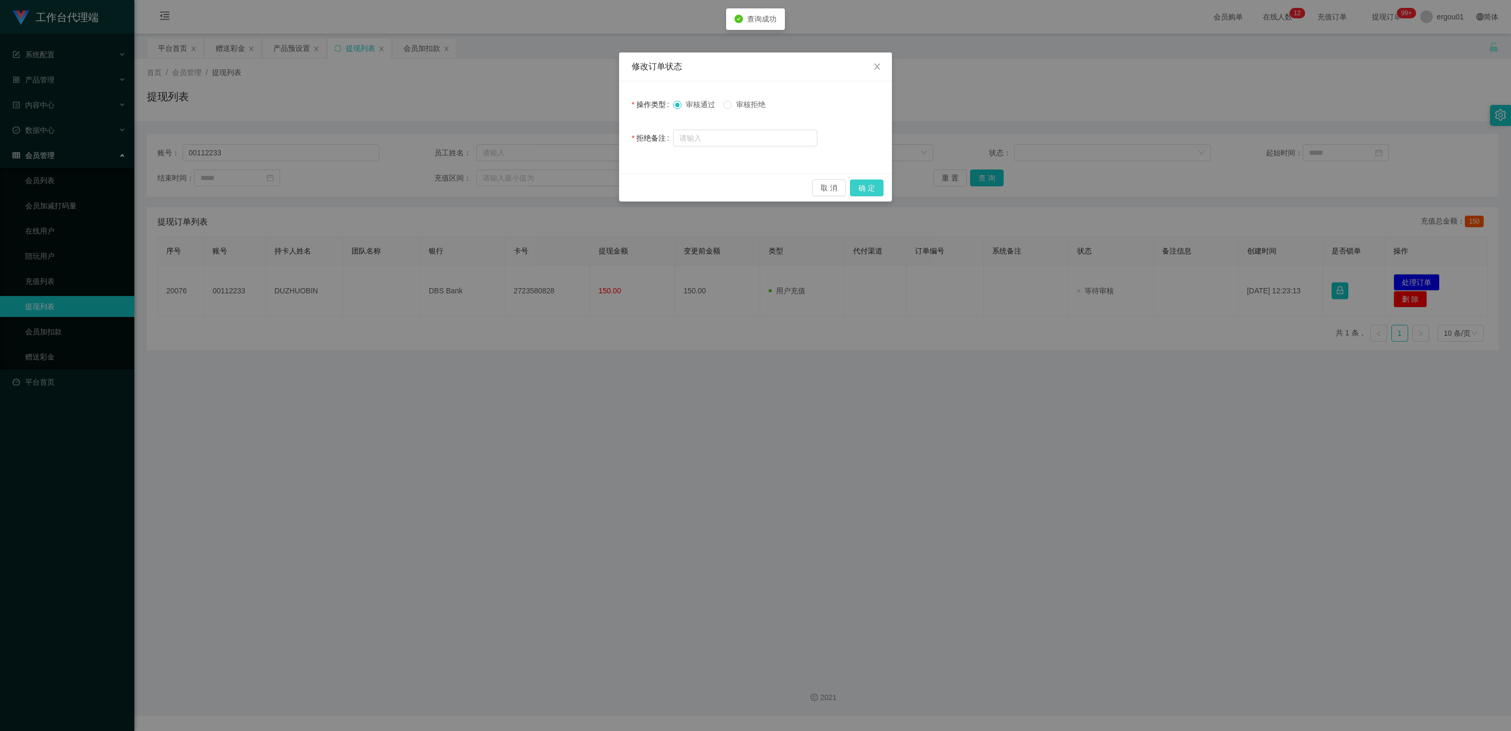
click at [866, 183] on button "确 定" at bounding box center [867, 187] width 34 height 17
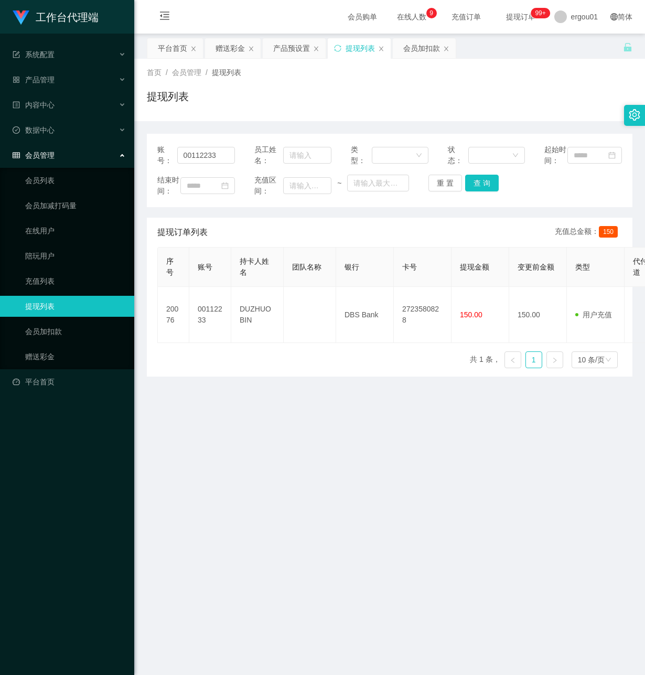
drag, startPoint x: 268, startPoint y: 488, endPoint x: 265, endPoint y: 471, distance: 17.0
click at [267, 485] on main "关闭左侧 关闭右侧 关闭其它 刷新页面 平台首页 赠送彩金 产品预设置 提现列表 会员加扣款 首页 / 会员管理 / 提现列表 / 提现列表 账号： 0011…" at bounding box center [389, 350] width 511 height 633
click at [219, 161] on input "00112233" at bounding box center [206, 155] width 58 height 17
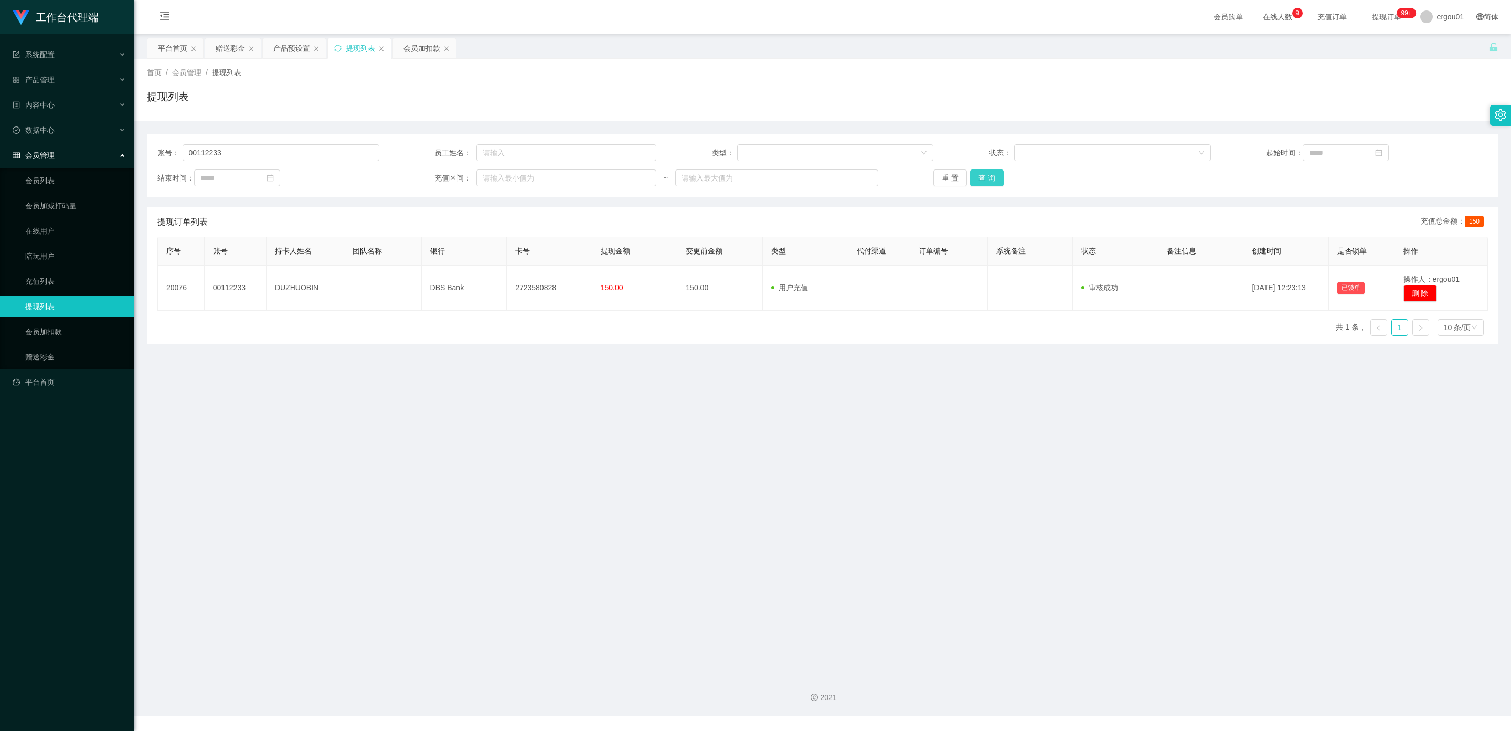
click at [988, 178] on button "查 询" at bounding box center [987, 177] width 34 height 17
drag, startPoint x: 244, startPoint y: 154, endPoint x: 0, endPoint y: 133, distance: 245.4
click at [0, 133] on section "工作台代理端 系统配置 产品管理 产品列表 产品预设置 开奖记录 注单管理 即时注单 内容中心 数据中心 会员管理 会员列表 会员加减打码量 在线用户 陪玩用…" at bounding box center [755, 358] width 1511 height 716
paste input "B12"
type input "B123"
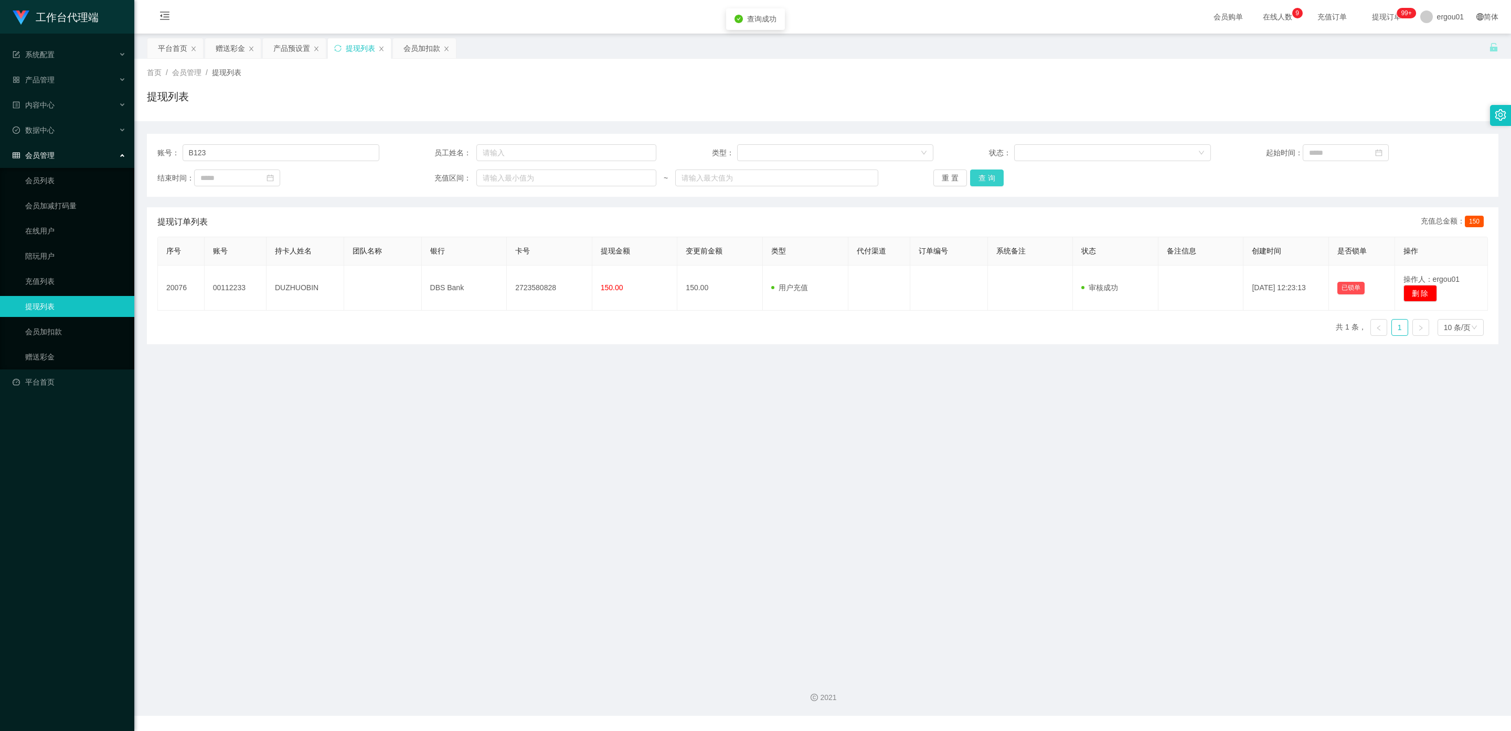
click at [987, 177] on button "查 询" at bounding box center [987, 177] width 34 height 17
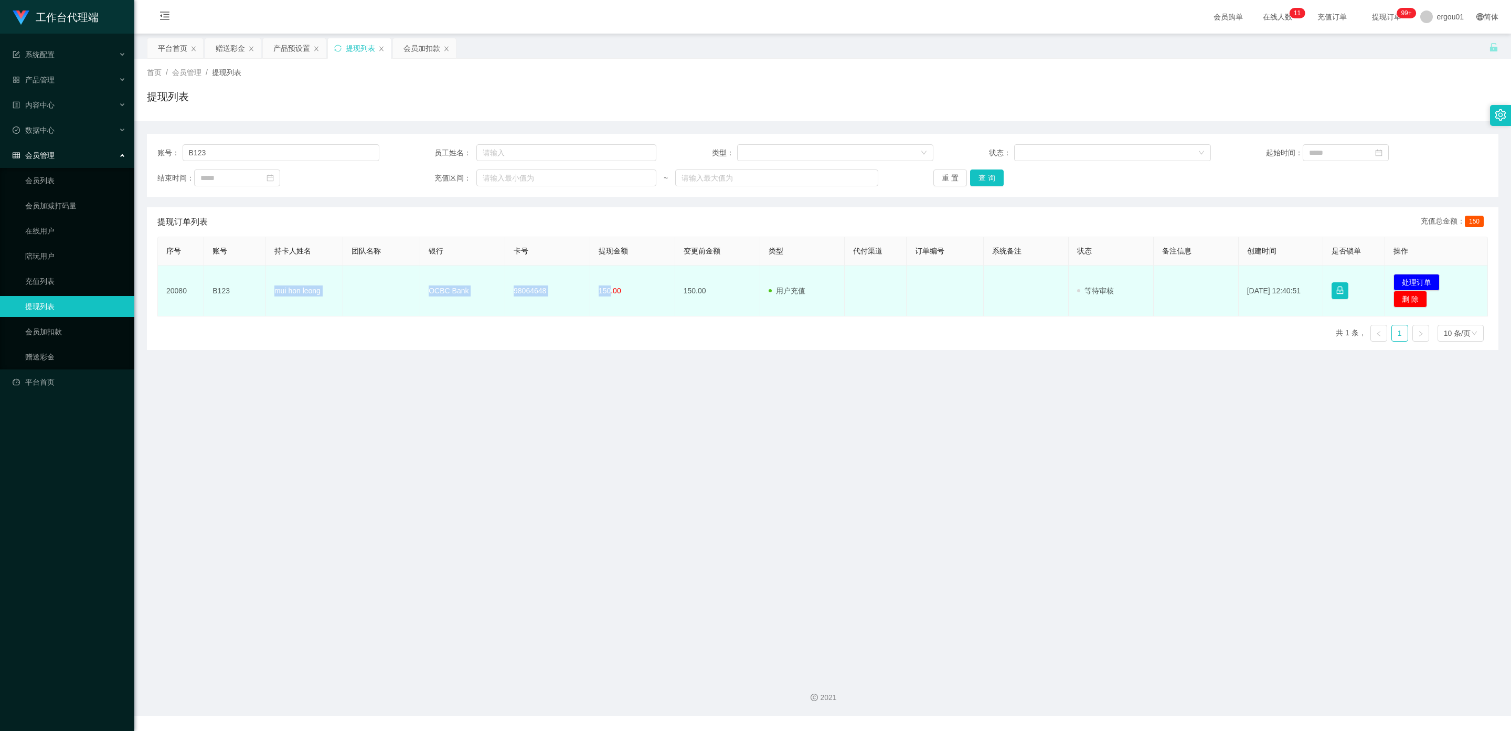
drag, startPoint x: 606, startPoint y: 287, endPoint x: 269, endPoint y: 291, distance: 336.8
click at [269, 291] on tr "20080 B123 mui hon leong OCBC Bank 98064648 150.00 150.00 用户充值 人工扣款 审核驳回 审核成功 等…" at bounding box center [823, 290] width 1330 height 51
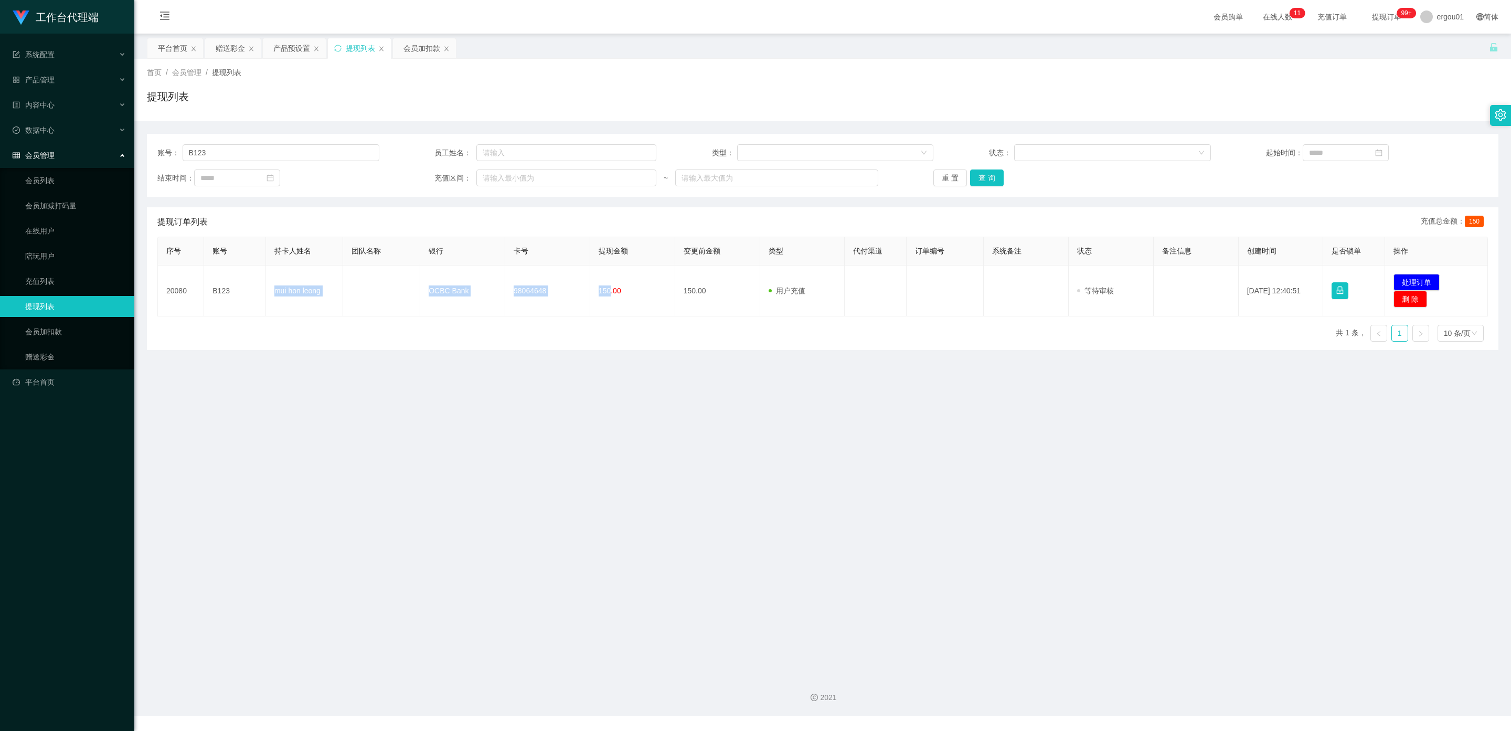
copy tr "mui hon leong OCBC Bank 98064648 150"
drag, startPoint x: 1408, startPoint y: 282, endPoint x: 831, endPoint y: 279, distance: 576.5
click at [1407, 282] on button "处理订单" at bounding box center [1416, 282] width 46 height 17
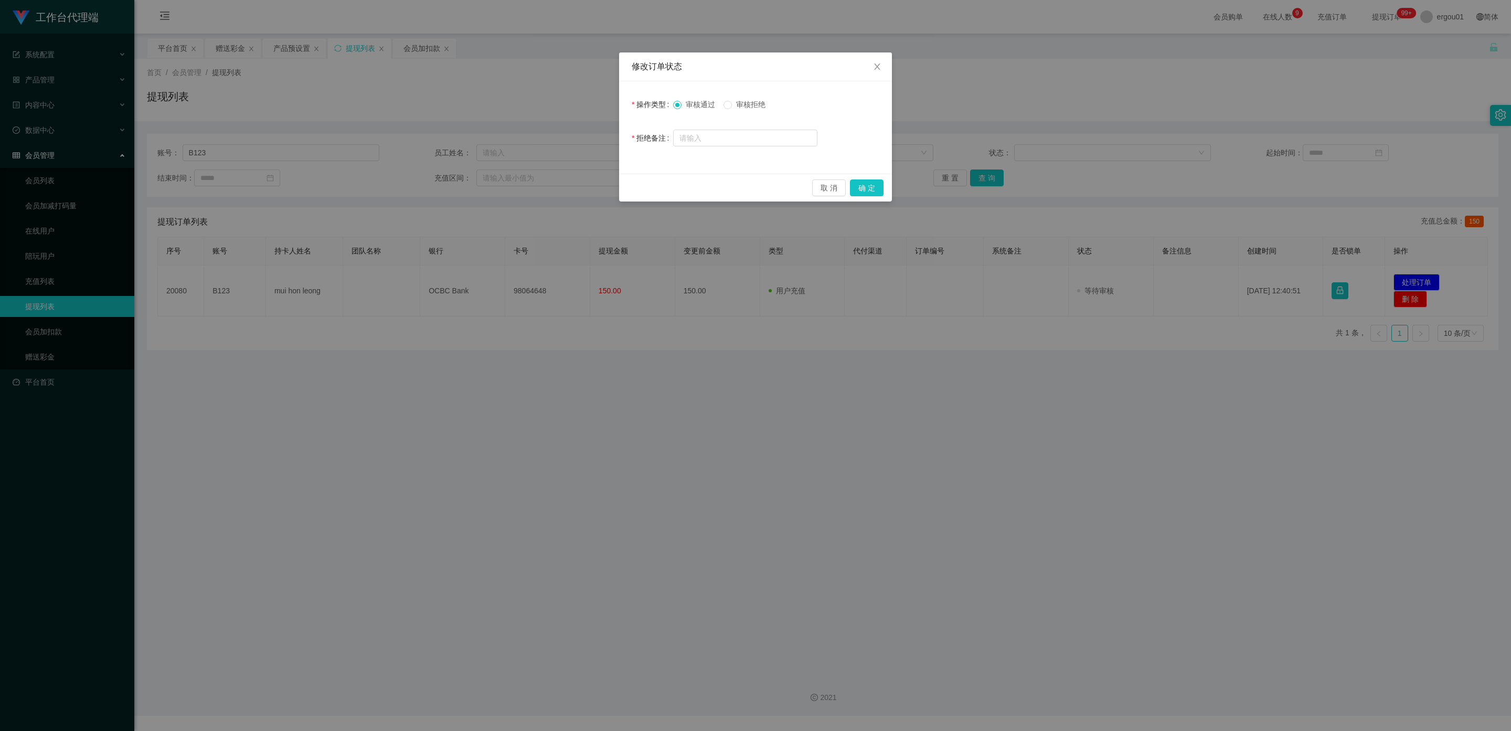
click at [855, 178] on div "取 消 确 定" at bounding box center [755, 188] width 273 height 28
click at [862, 184] on button "确 定" at bounding box center [867, 187] width 34 height 17
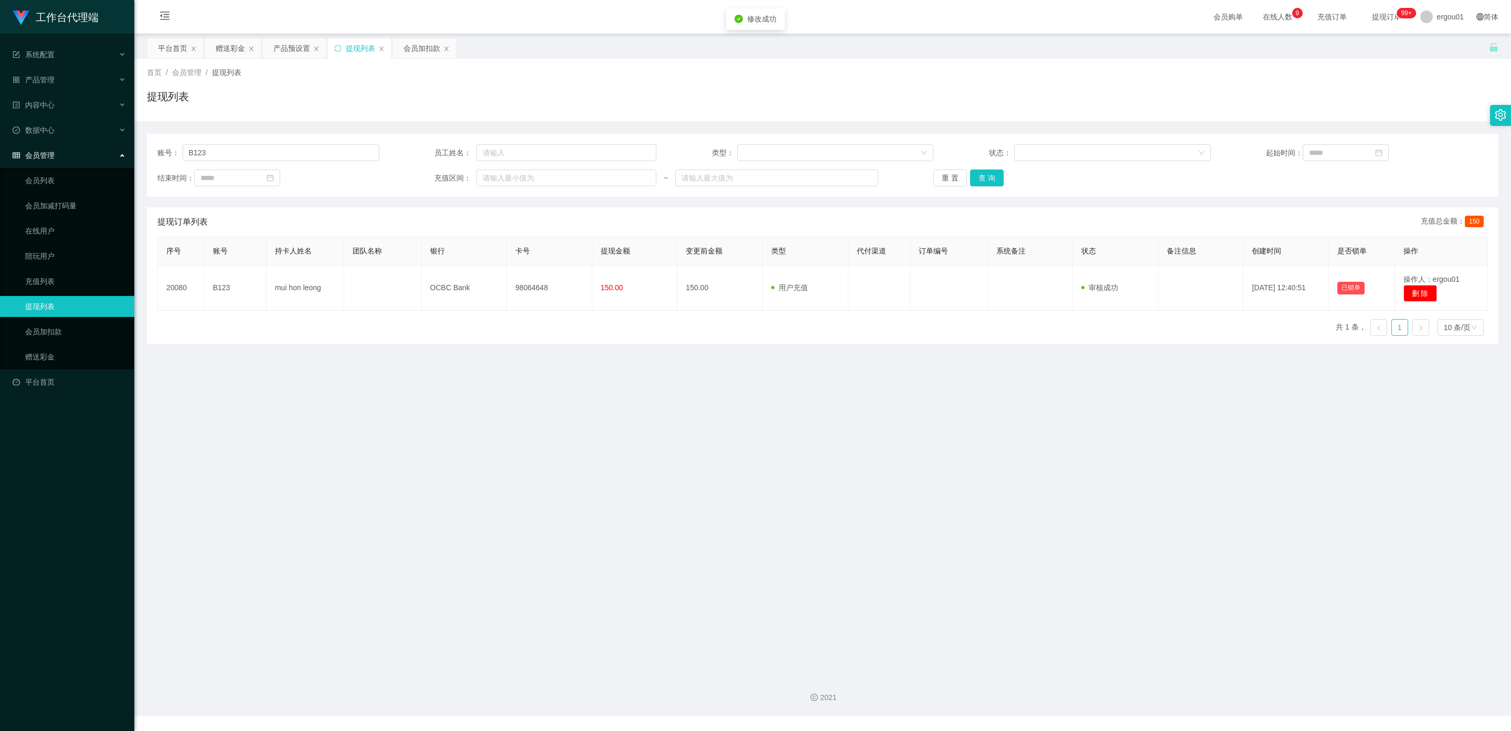
click at [860, 190] on div "工作台代理端 系统配置 产品管理 产品列表 产品预设置 开奖记录 注单管理 即时注单 内容中心 数据中心 会员管理 会员列表 会员加减打码量 在线用户 陪玩用…" at bounding box center [755, 365] width 1511 height 731
